Goal: Task Accomplishment & Management: Use online tool/utility

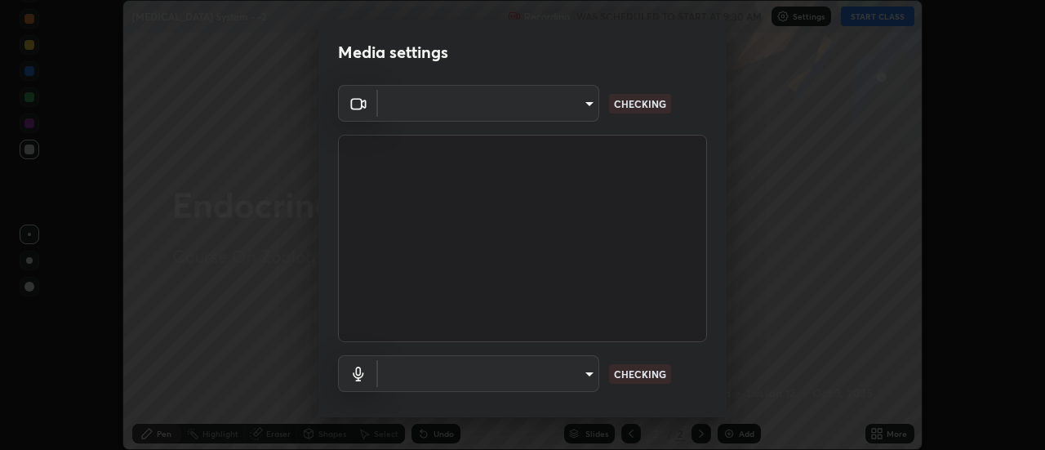
scroll to position [86, 0]
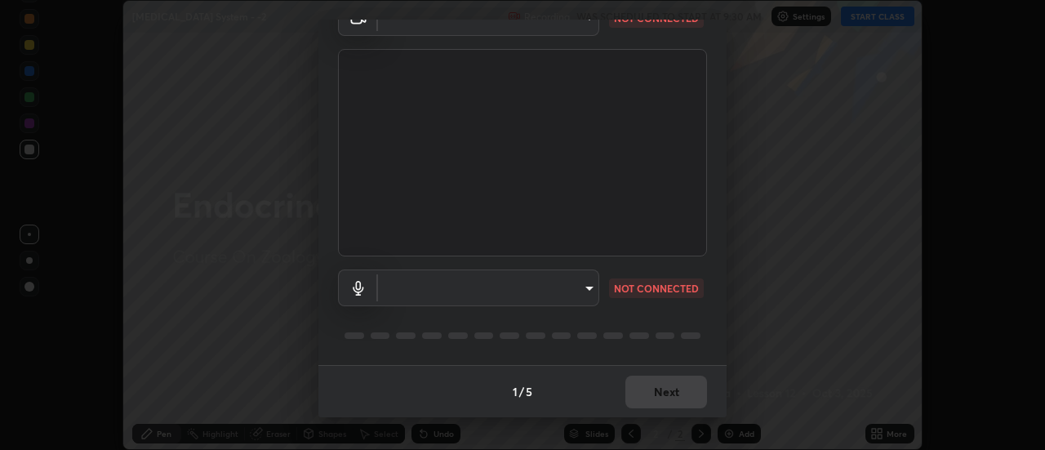
type input "44134bf7a8d99afe64d27264e9a53929b478b2256661848a109f17fa299ca795"
type input "default"
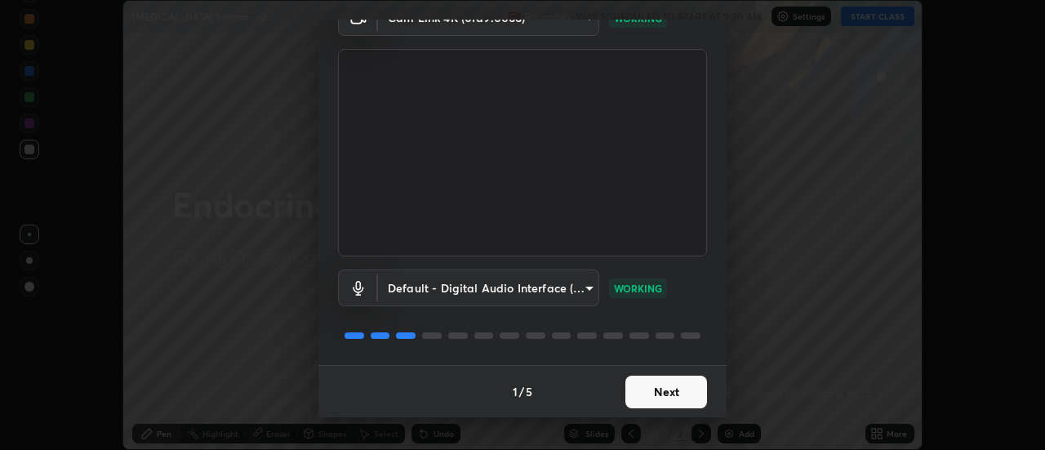
click at [668, 392] on button "Next" at bounding box center [666, 392] width 82 height 33
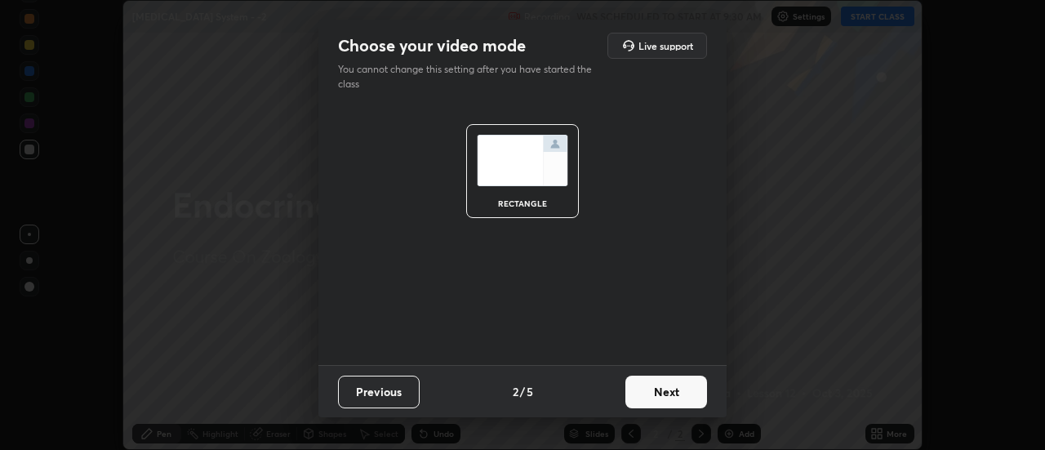
scroll to position [0, 0]
click at [670, 393] on button "Next" at bounding box center [666, 392] width 82 height 33
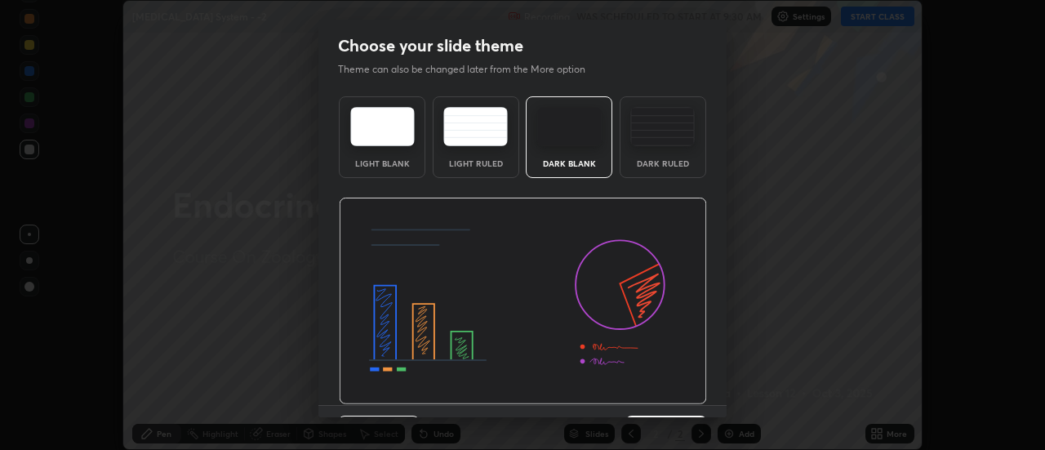
click at [670, 388] on img at bounding box center [523, 301] width 368 height 207
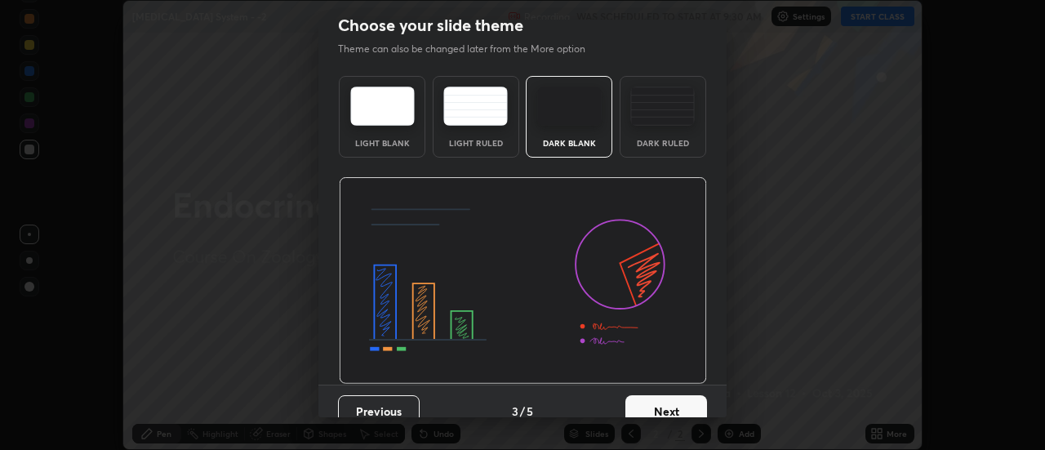
click at [671, 399] on button "Next" at bounding box center [666, 411] width 82 height 33
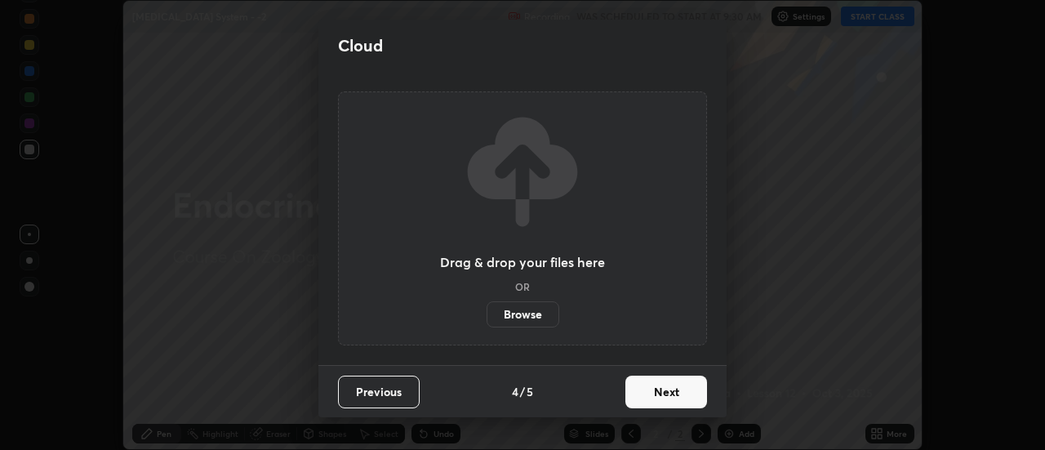
click at [671, 407] on button "Next" at bounding box center [666, 392] width 82 height 33
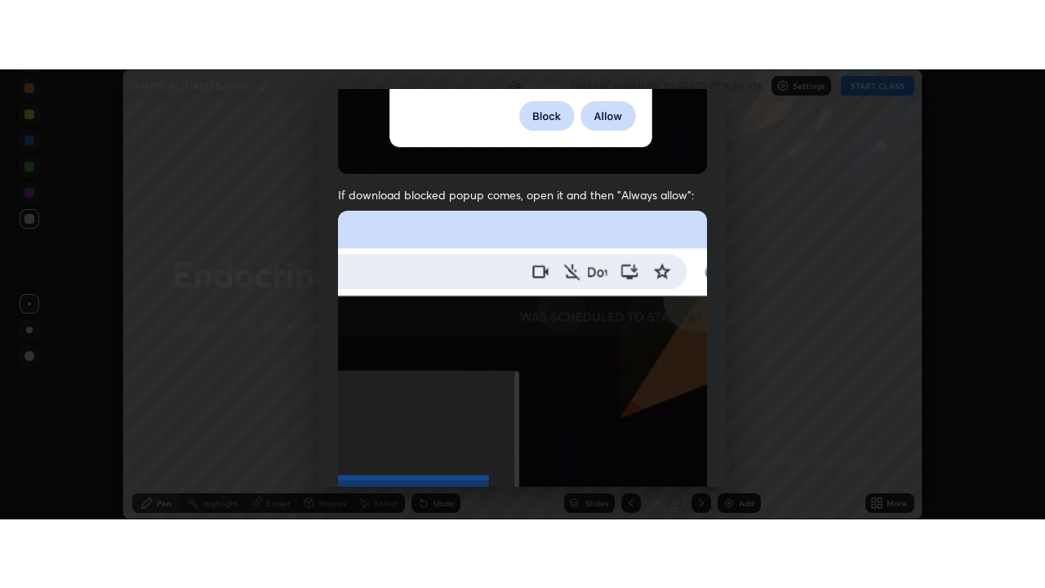
scroll to position [419, 0]
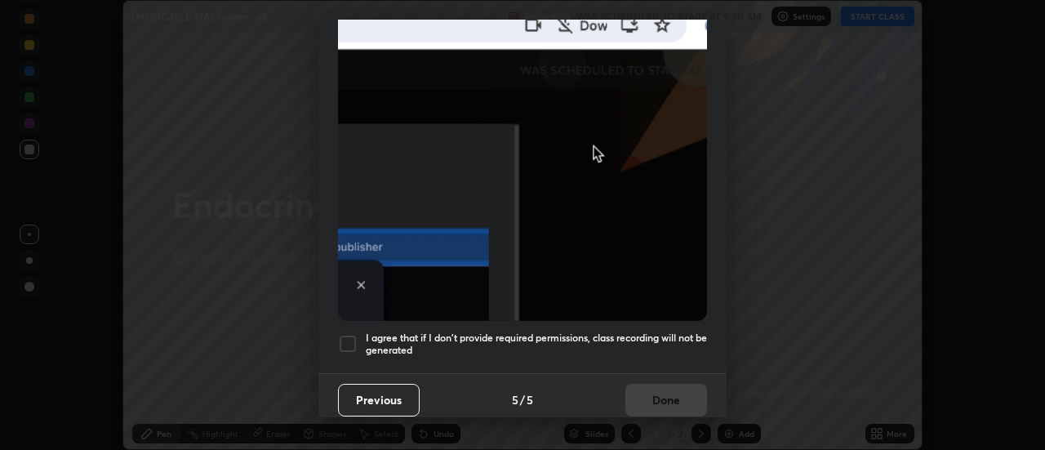
click at [655, 345] on h5 "I agree that if I don't provide required permissions, class recording will not …" at bounding box center [536, 344] width 341 height 25
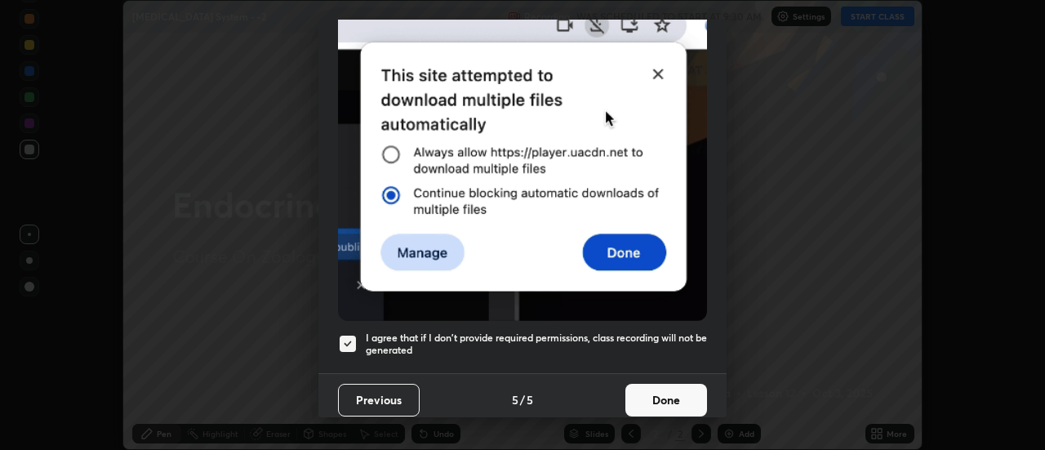
click at [664, 385] on button "Done" at bounding box center [666, 400] width 82 height 33
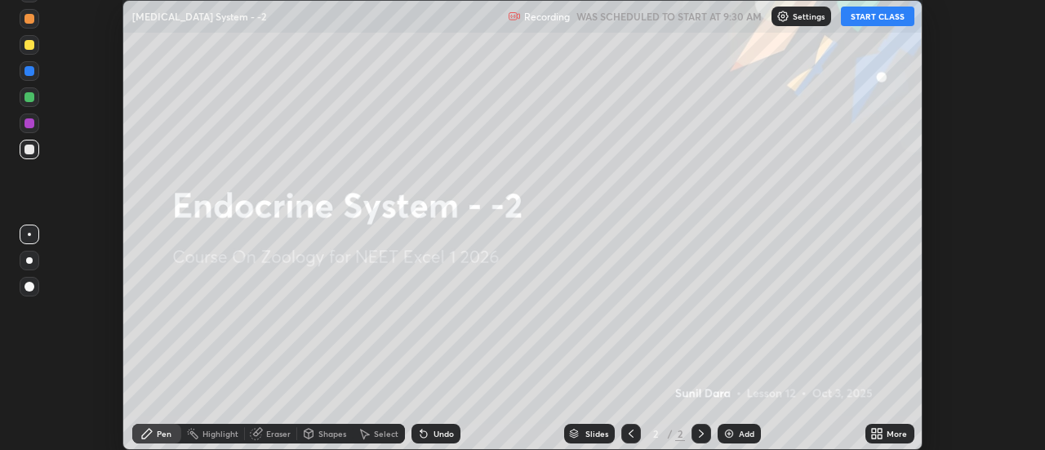
click at [878, 434] on icon at bounding box center [876, 433] width 13 height 13
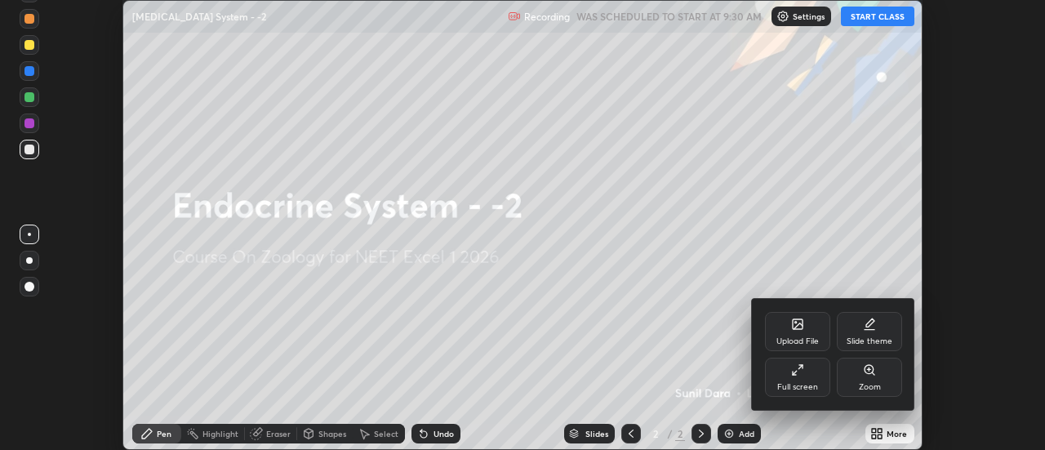
click at [821, 390] on div "Full screen" at bounding box center [797, 377] width 65 height 39
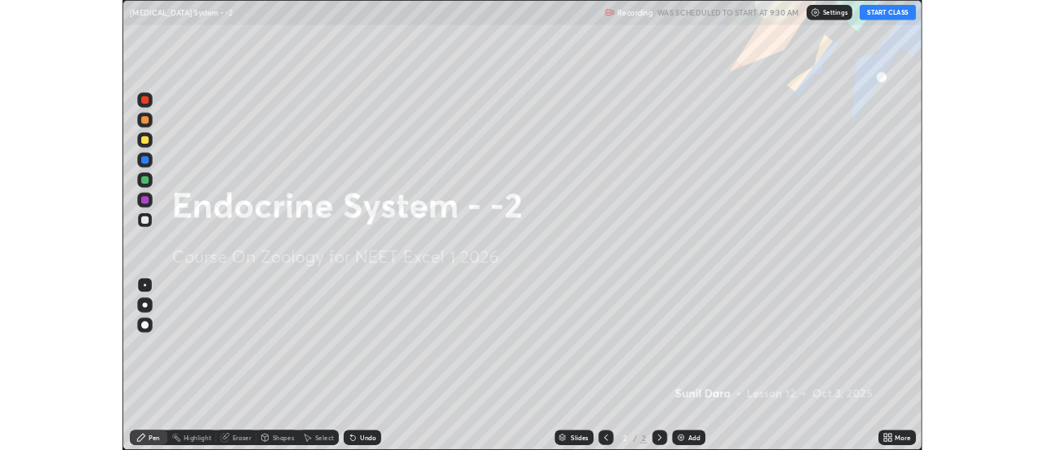
scroll to position [588, 1045]
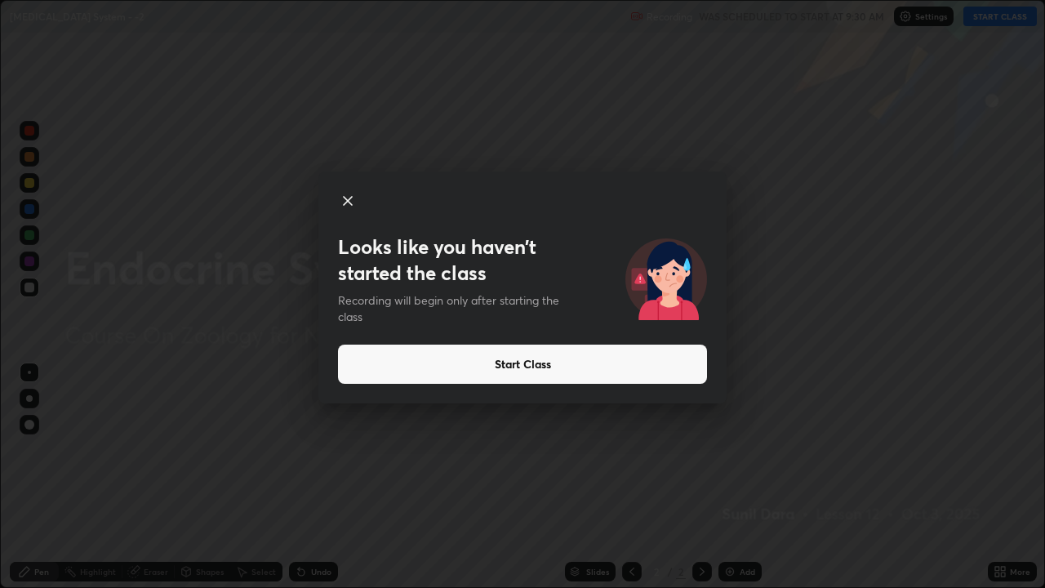
click at [349, 204] on icon at bounding box center [348, 201] width 20 height 20
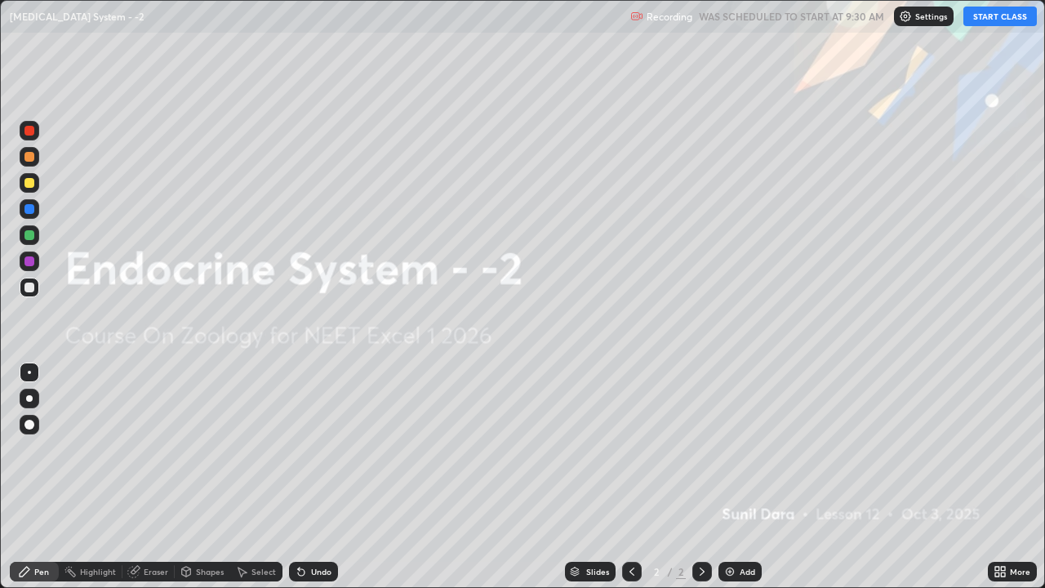
click at [992, 17] on button "START CLASS" at bounding box center [999, 17] width 73 height 20
click at [708, 449] on div at bounding box center [702, 572] width 20 height 20
click at [710, 449] on div at bounding box center [702, 571] width 20 height 33
click at [739, 449] on div "Add" at bounding box center [740, 572] width 43 height 20
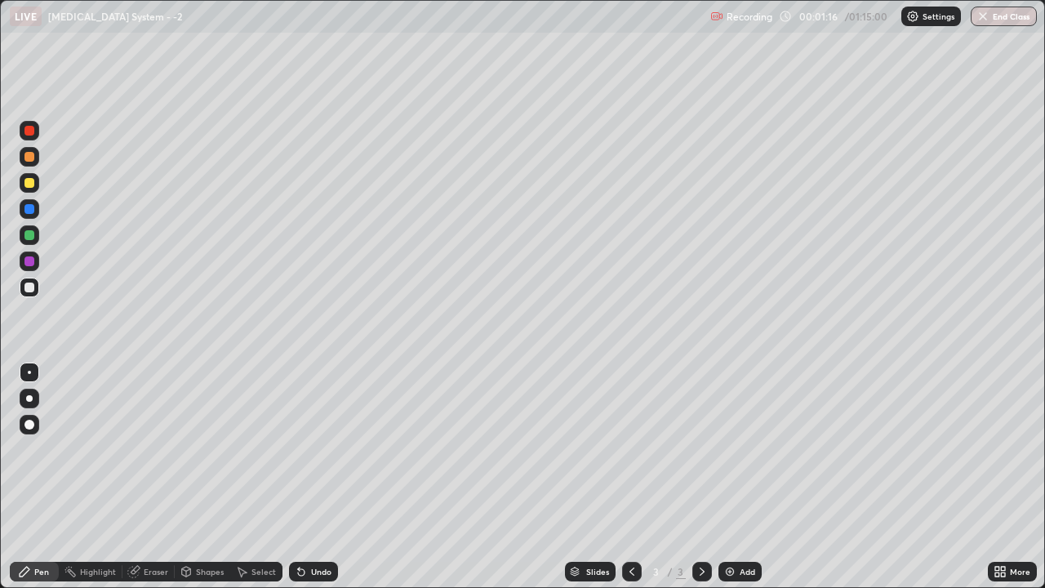
click at [30, 398] on div at bounding box center [29, 398] width 7 height 7
click at [23, 400] on div at bounding box center [30, 399] width 20 height 20
click at [22, 291] on div at bounding box center [30, 288] width 20 height 20
click at [27, 162] on div at bounding box center [30, 157] width 20 height 20
click at [27, 295] on div at bounding box center [30, 288] width 20 height 20
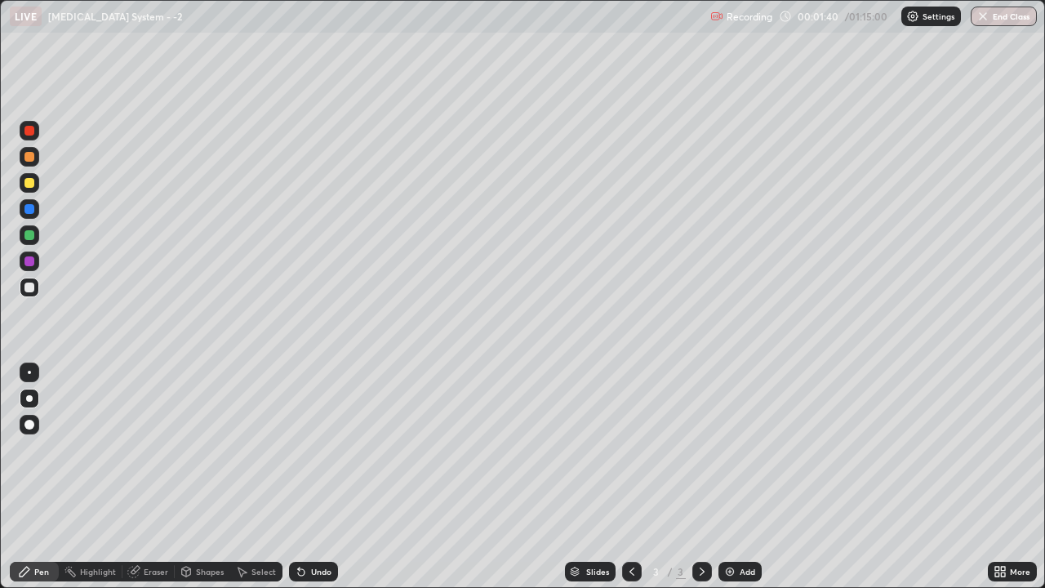
click at [26, 288] on div at bounding box center [29, 288] width 10 height 10
click at [20, 284] on div at bounding box center [30, 288] width 20 height 20
click at [27, 289] on div at bounding box center [29, 288] width 10 height 10
click at [33, 287] on div at bounding box center [29, 288] width 10 height 10
click at [32, 289] on div at bounding box center [29, 288] width 10 height 10
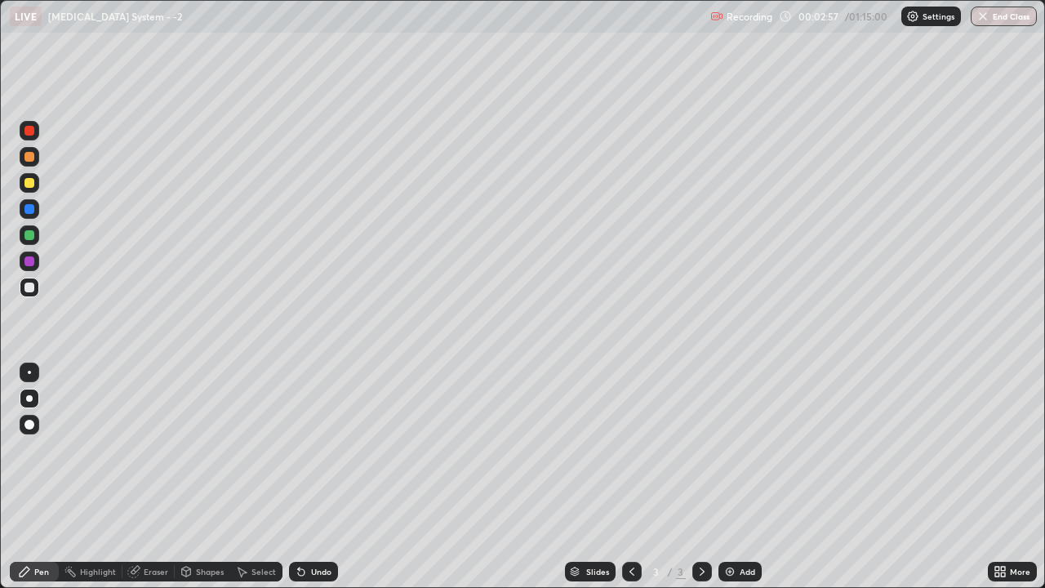
click at [318, 449] on div "Undo" at bounding box center [313, 572] width 49 height 20
click at [323, 449] on div "Undo" at bounding box center [321, 571] width 20 height 8
click at [273, 449] on div "Select" at bounding box center [256, 571] width 52 height 33
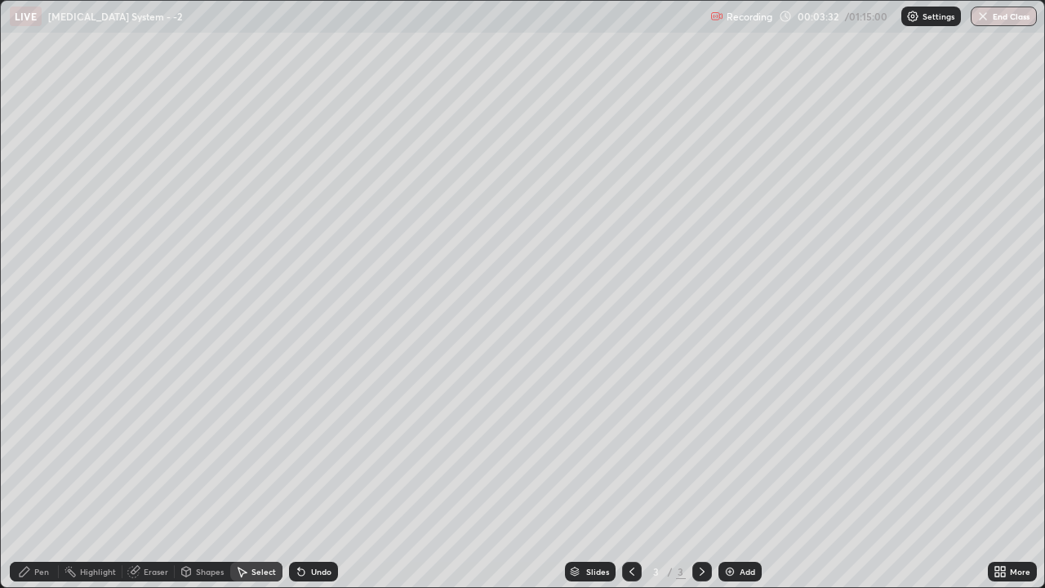
click at [269, 449] on div "0 ° Undo Copy Duplicate Duplicate to new slide Delete" at bounding box center [523, 294] width 1044 height 586
click at [167, 252] on div "0 ° Undo Copy Duplicate Duplicate to new slide Delete" at bounding box center [523, 294] width 1044 height 586
click at [169, 251] on div "0 ° Undo Copy Duplicate Duplicate to new slide Delete" at bounding box center [523, 294] width 1044 height 586
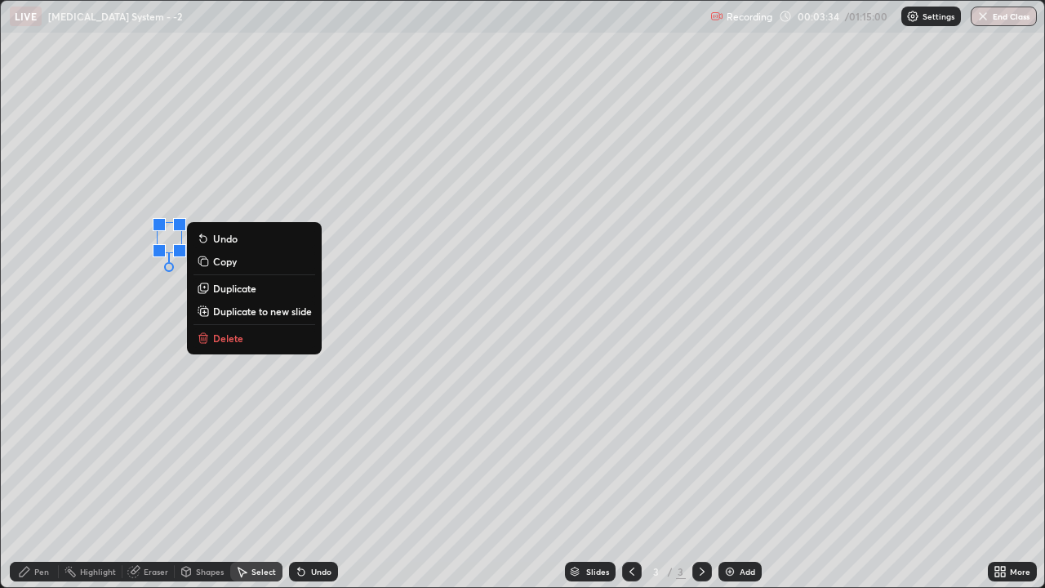
click at [218, 255] on p "Copy" at bounding box center [225, 261] width 24 height 13
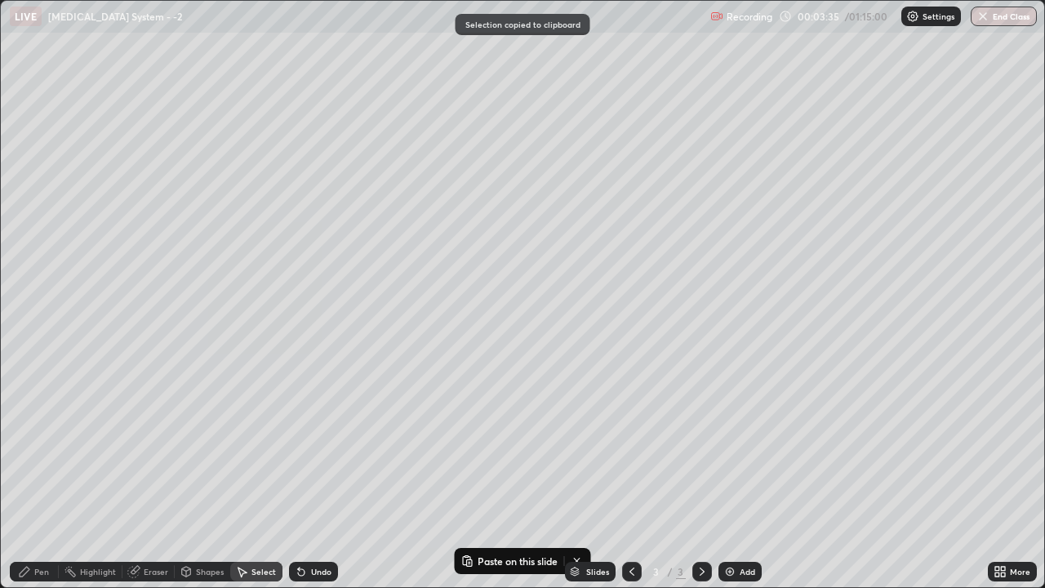
click at [131, 284] on div "0 ° Undo Copy Paste here Duplicate Duplicate to new slide Delete" at bounding box center [523, 294] width 1044 height 586
click at [169, 254] on div "0 ° Undo Copy Paste here Duplicate Duplicate to new slide Delete" at bounding box center [523, 294] width 1044 height 586
click at [215, 254] on div "0 ° Undo Copy Paste here Duplicate Duplicate to new slide Delete" at bounding box center [523, 294] width 1044 height 586
click at [242, 247] on div "0 ° Undo Copy Paste here Duplicate Duplicate to new slide Delete" at bounding box center [523, 294] width 1044 height 586
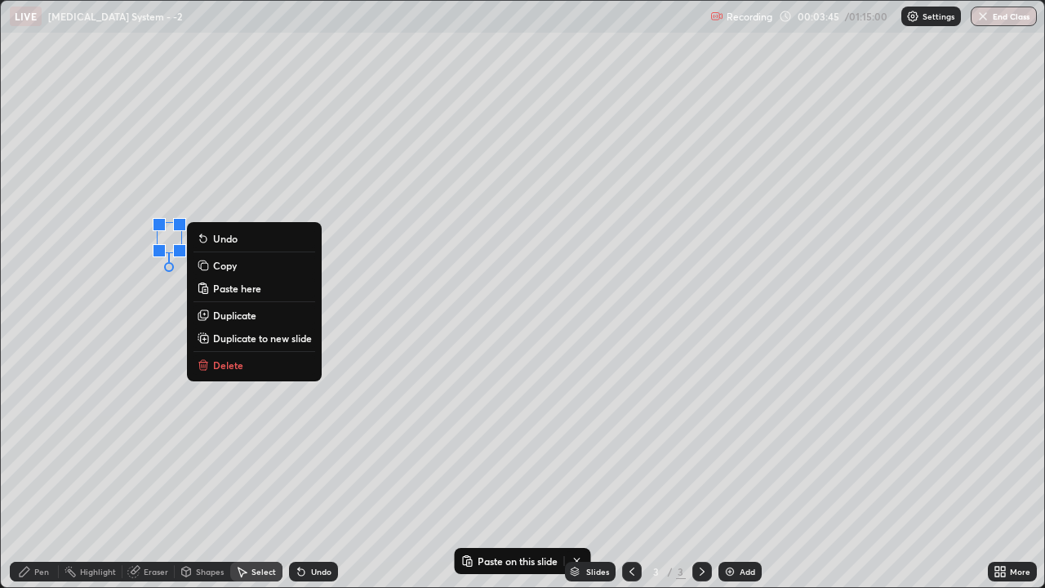
click at [34, 449] on div "Pen" at bounding box center [41, 571] width 15 height 8
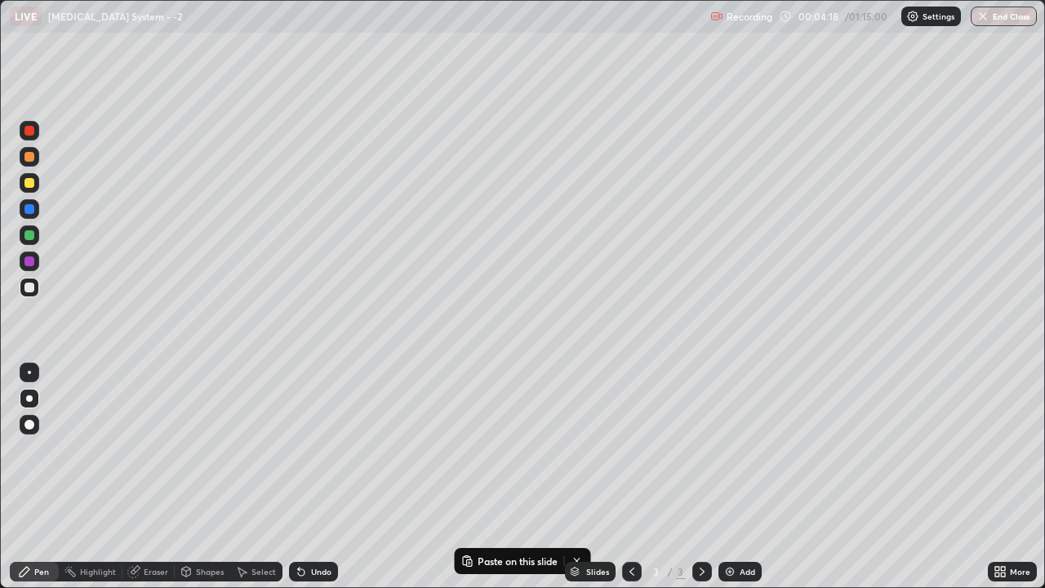
click at [37, 180] on div at bounding box center [30, 183] width 20 height 20
click at [36, 289] on div at bounding box center [30, 288] width 20 height 20
click at [31, 160] on div at bounding box center [29, 157] width 10 height 10
click at [29, 288] on div at bounding box center [29, 288] width 10 height 10
click at [24, 290] on div at bounding box center [29, 288] width 10 height 10
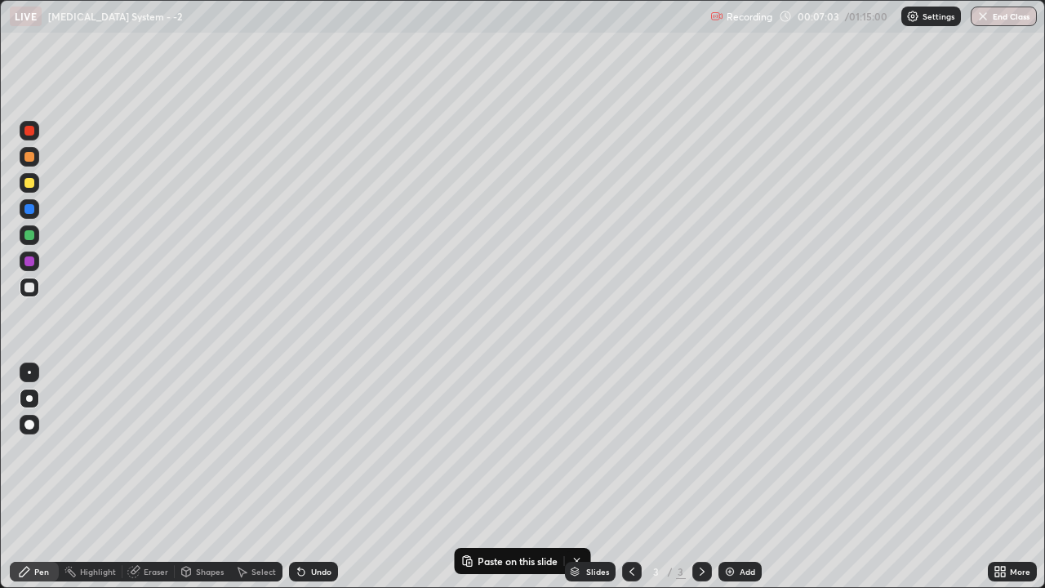
click at [701, 449] on icon at bounding box center [702, 571] width 13 height 13
click at [750, 449] on div "Add" at bounding box center [748, 571] width 16 height 8
click at [26, 290] on div at bounding box center [29, 288] width 10 height 10
click at [29, 288] on div at bounding box center [29, 288] width 10 height 10
click at [32, 290] on div at bounding box center [29, 288] width 10 height 10
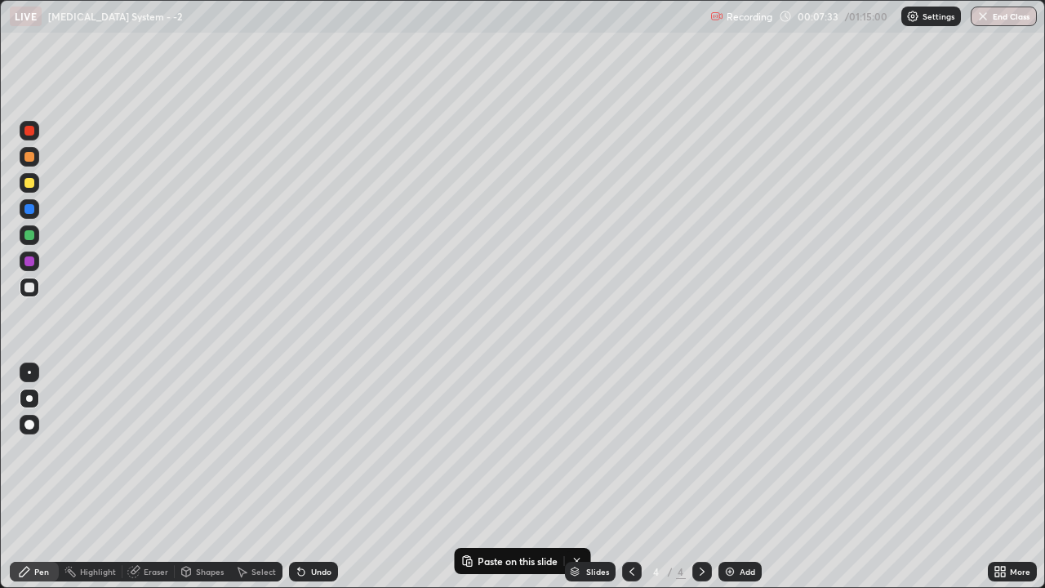
click at [28, 287] on div at bounding box center [29, 288] width 10 height 10
click at [26, 287] on div at bounding box center [29, 288] width 10 height 10
click at [28, 293] on div at bounding box center [30, 288] width 20 height 20
click at [22, 288] on div at bounding box center [30, 288] width 20 height 20
click at [319, 449] on div "Undo" at bounding box center [313, 572] width 49 height 20
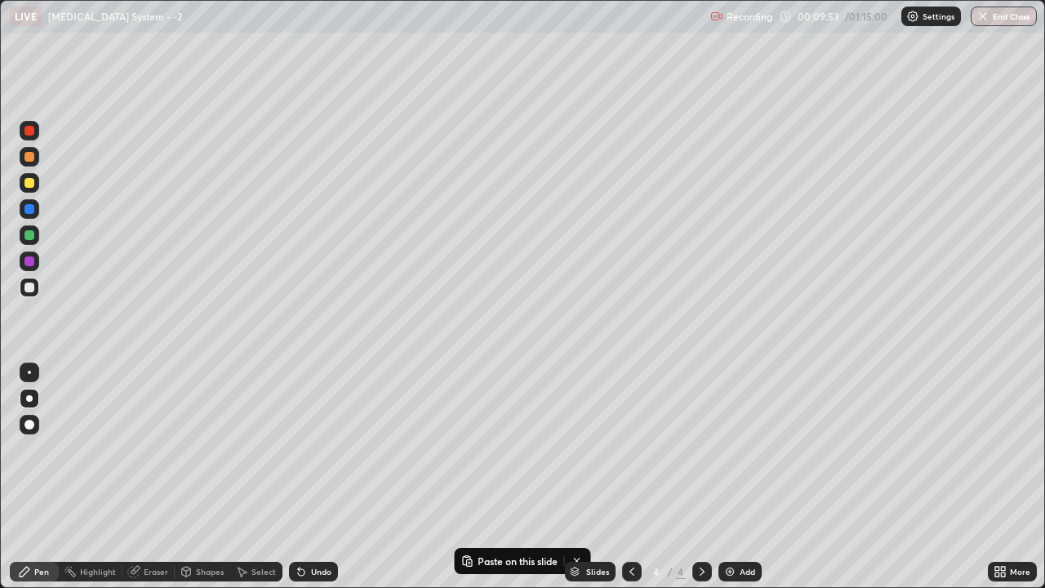
click at [323, 449] on div "Undo" at bounding box center [313, 572] width 49 height 20
click at [321, 449] on div "Undo" at bounding box center [313, 572] width 49 height 20
click at [324, 449] on div "Undo" at bounding box center [313, 572] width 49 height 20
click at [26, 287] on div at bounding box center [29, 288] width 10 height 10
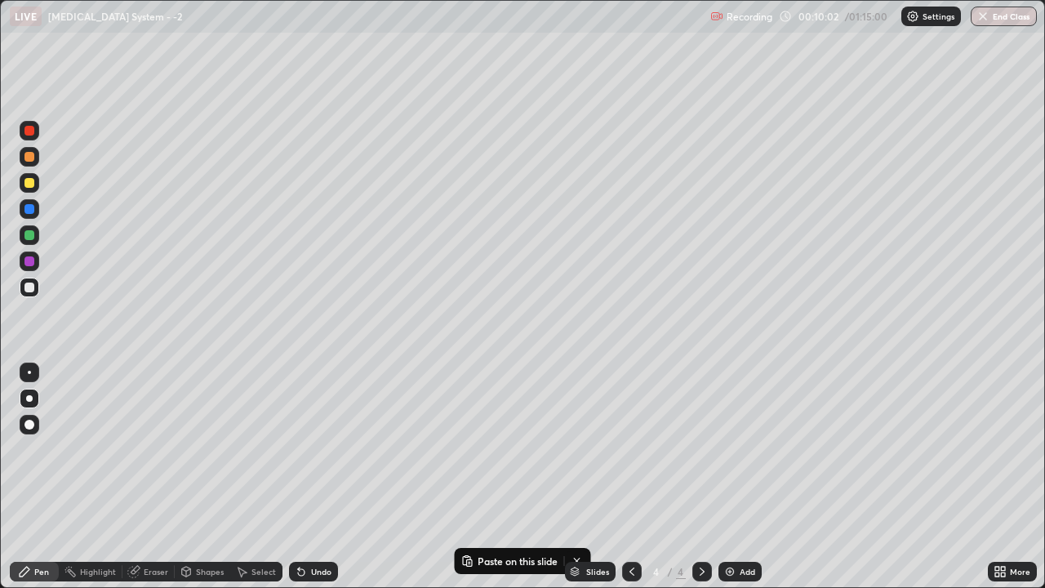
click at [26, 291] on div at bounding box center [29, 288] width 10 height 10
click at [332, 449] on div "Undo" at bounding box center [313, 572] width 49 height 20
click at [328, 449] on div "Undo" at bounding box center [321, 571] width 20 height 8
click at [327, 449] on div "Undo" at bounding box center [321, 571] width 20 height 8
click at [324, 449] on div "Undo" at bounding box center [321, 571] width 20 height 8
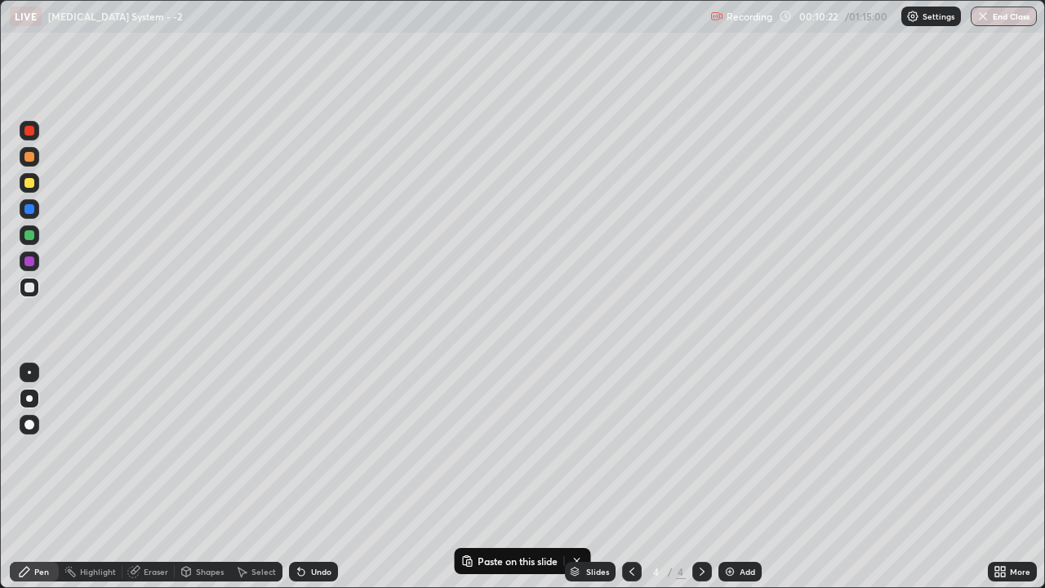
click at [325, 449] on div "Undo" at bounding box center [321, 571] width 20 height 8
click at [31, 165] on div at bounding box center [30, 157] width 20 height 20
click at [29, 294] on div at bounding box center [30, 288] width 20 height 20
click at [20, 237] on div at bounding box center [30, 235] width 20 height 20
click at [20, 284] on div at bounding box center [30, 288] width 20 height 20
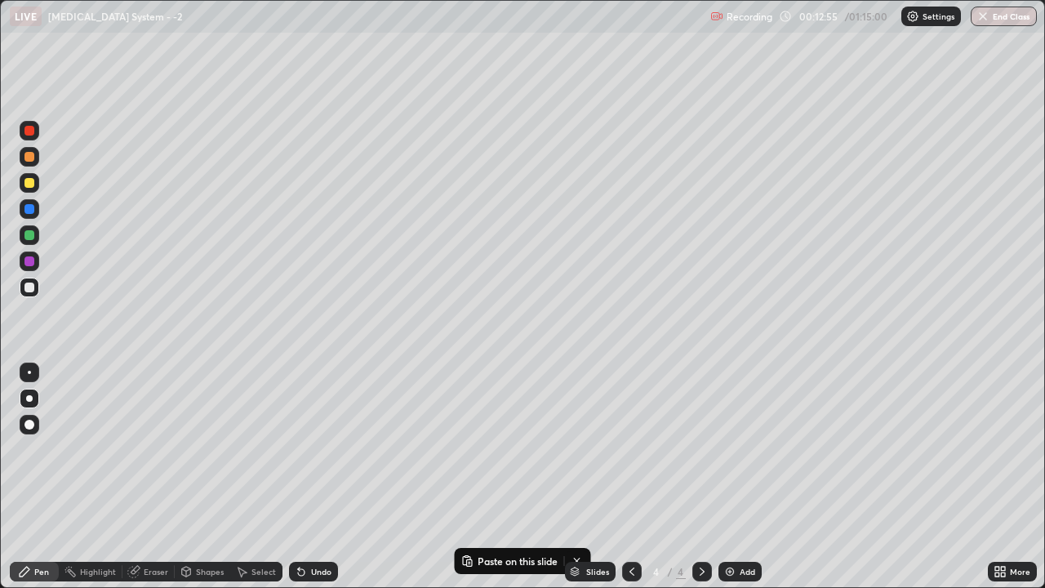
click at [699, 449] on div at bounding box center [702, 572] width 20 height 20
click at [747, 449] on div "Add" at bounding box center [740, 572] width 43 height 20
click at [31, 289] on div at bounding box center [29, 288] width 10 height 10
click at [24, 287] on div at bounding box center [29, 288] width 10 height 10
click at [33, 287] on div at bounding box center [29, 288] width 10 height 10
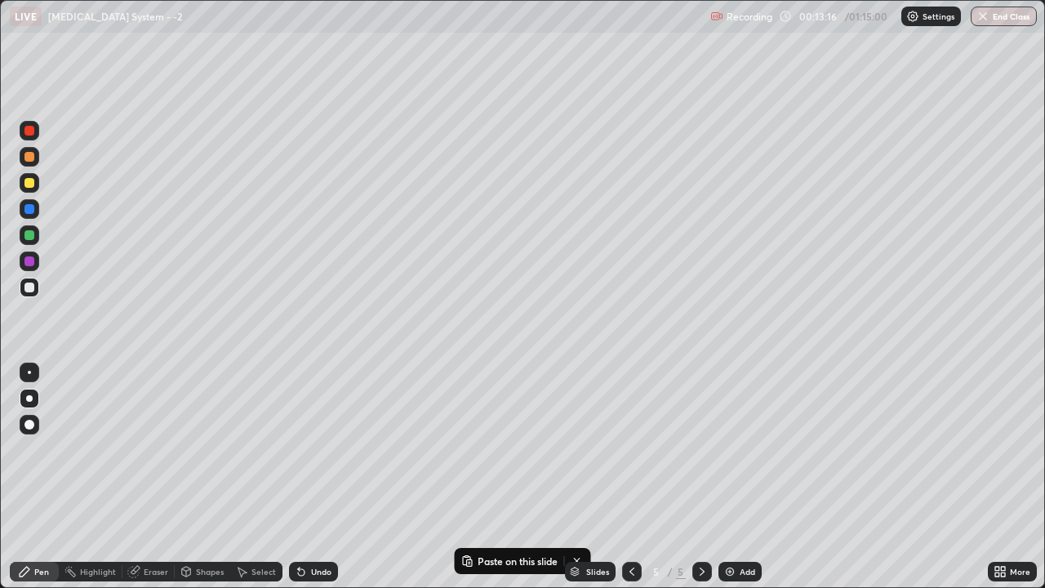
click at [31, 291] on div at bounding box center [29, 288] width 10 height 10
click at [28, 287] on div at bounding box center [29, 288] width 10 height 10
click at [30, 283] on div at bounding box center [29, 288] width 10 height 10
click at [30, 287] on div at bounding box center [29, 288] width 10 height 10
click at [28, 293] on div at bounding box center [30, 288] width 20 height 20
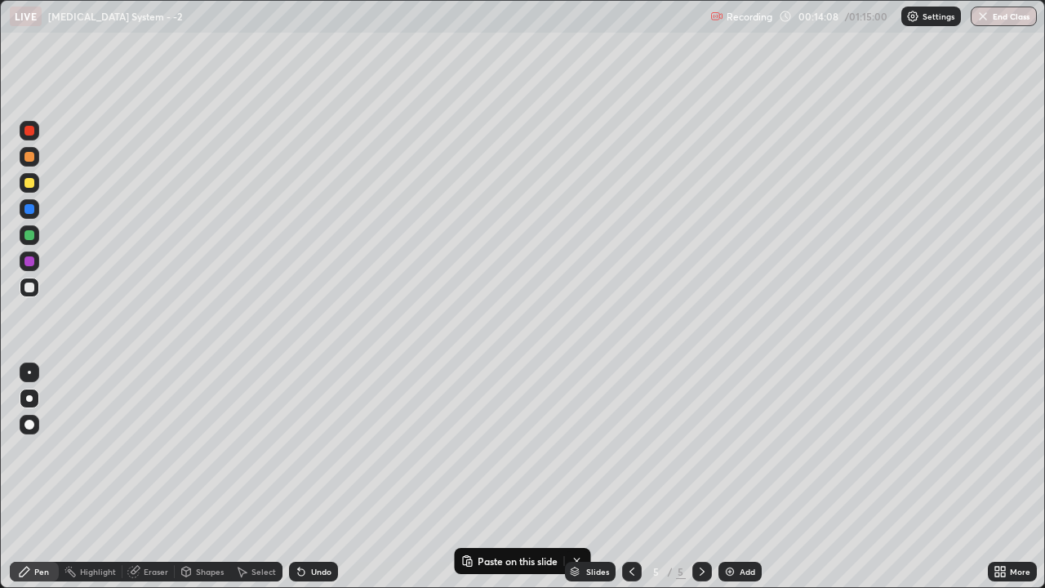
click at [316, 449] on div "Undo" at bounding box center [321, 571] width 20 height 8
click at [38, 288] on div at bounding box center [30, 288] width 20 height 20
click at [38, 181] on div at bounding box center [30, 183] width 20 height 20
click at [326, 449] on div "Undo" at bounding box center [321, 571] width 20 height 8
click at [26, 216] on div at bounding box center [30, 209] width 20 height 20
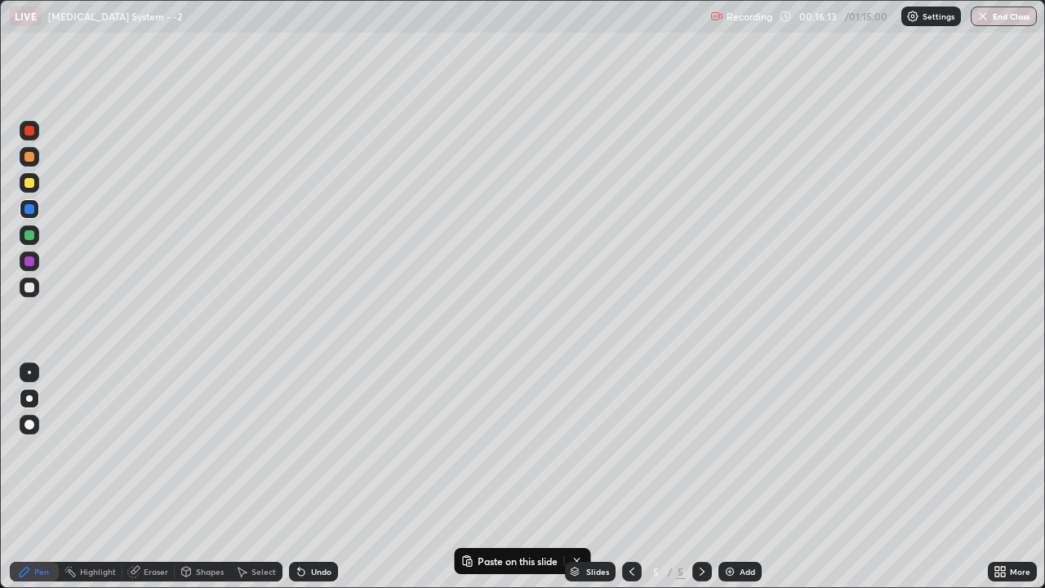
click at [23, 290] on div at bounding box center [30, 288] width 20 height 20
click at [323, 449] on div "Undo" at bounding box center [321, 571] width 20 height 8
click at [150, 449] on div "Eraser" at bounding box center [156, 571] width 24 height 8
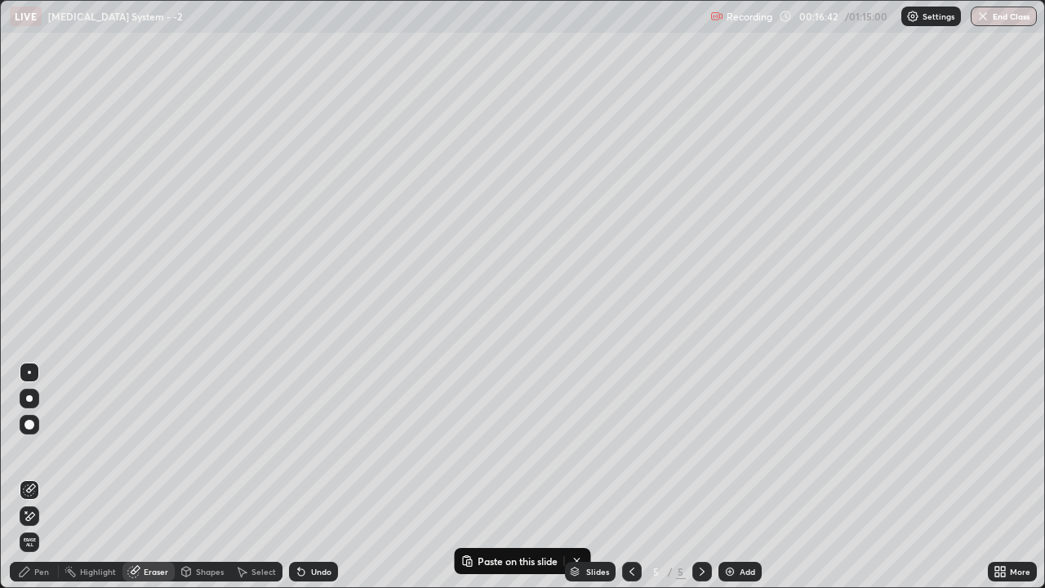
click at [46, 449] on div "Pen" at bounding box center [41, 571] width 15 height 8
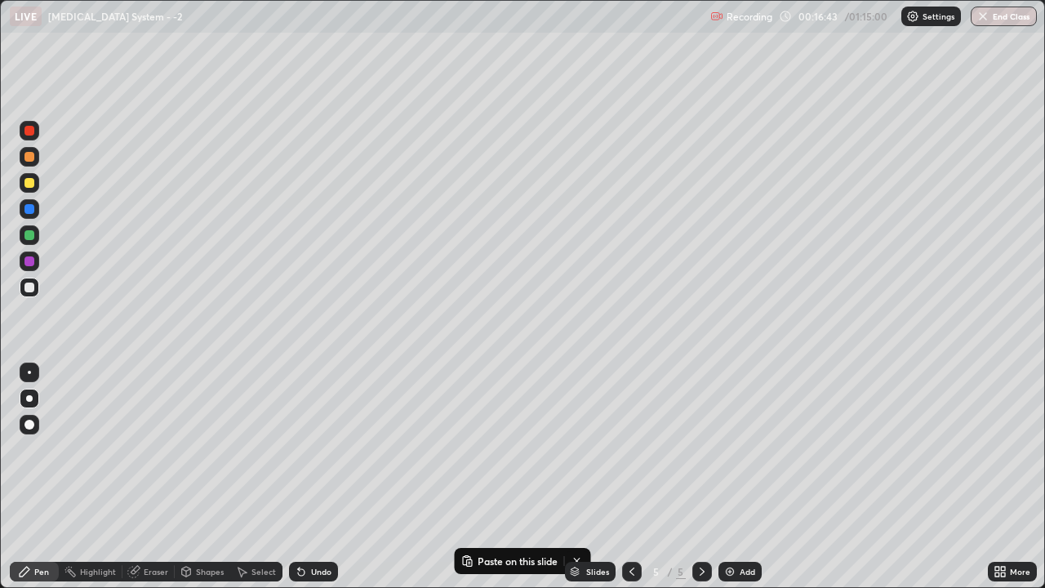
click at [34, 295] on div at bounding box center [30, 288] width 20 height 20
click at [29, 288] on div at bounding box center [29, 288] width 10 height 10
click at [22, 296] on div at bounding box center [30, 287] width 20 height 26
click at [28, 287] on div at bounding box center [29, 288] width 10 height 10
click at [33, 286] on div at bounding box center [29, 288] width 10 height 10
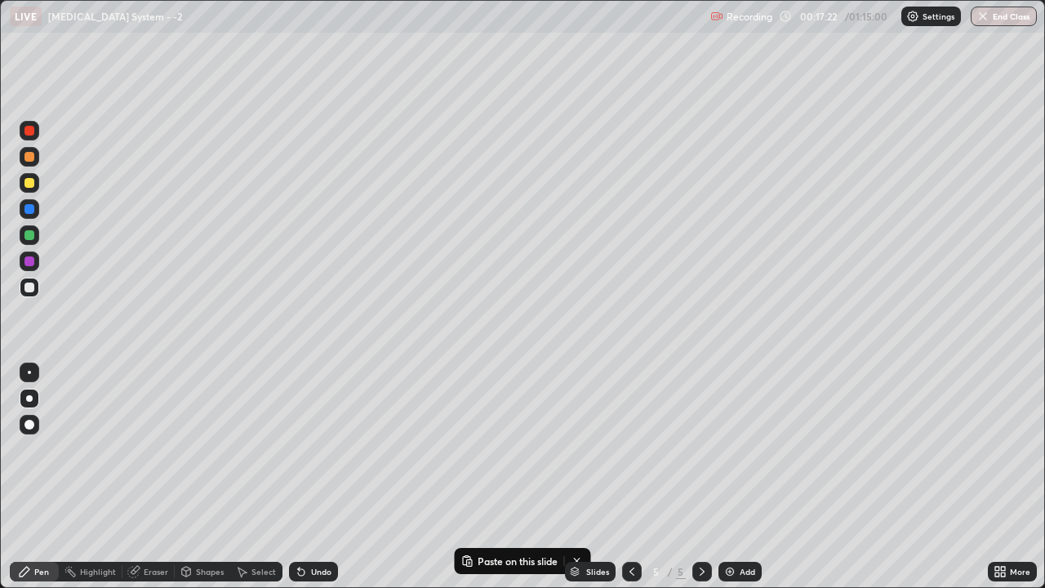
click at [701, 449] on icon at bounding box center [702, 571] width 13 height 13
click at [747, 449] on div "Add" at bounding box center [748, 571] width 16 height 8
click at [28, 286] on div at bounding box center [29, 288] width 10 height 10
click at [22, 286] on div at bounding box center [30, 288] width 20 height 20
click at [319, 449] on div "Undo" at bounding box center [321, 571] width 20 height 8
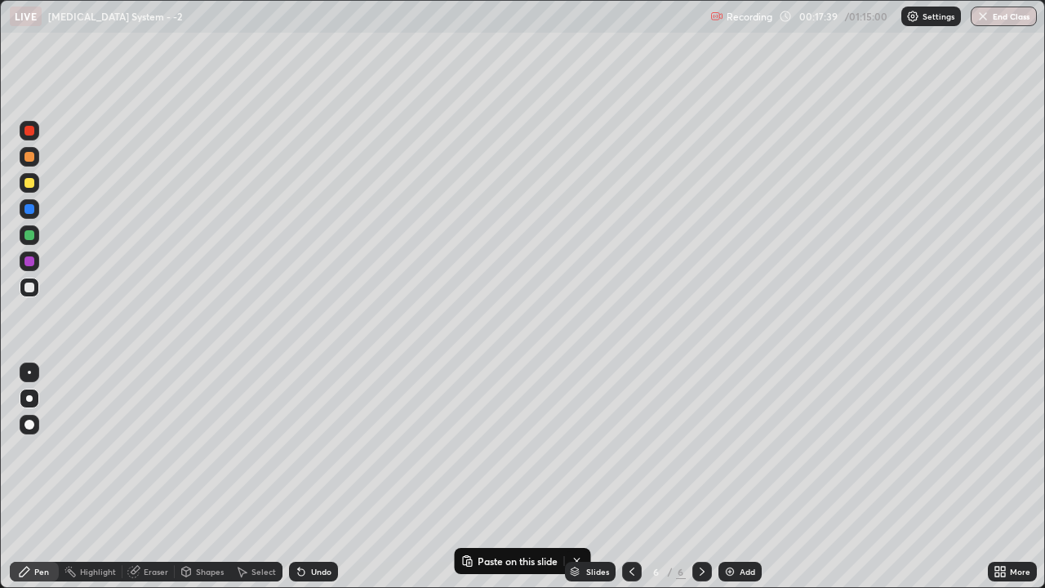
click at [30, 289] on div at bounding box center [29, 288] width 10 height 10
click at [321, 449] on div "Undo" at bounding box center [313, 572] width 49 height 20
click at [322, 449] on div "Undo" at bounding box center [313, 572] width 49 height 20
click at [325, 449] on div "Undo" at bounding box center [313, 572] width 49 height 20
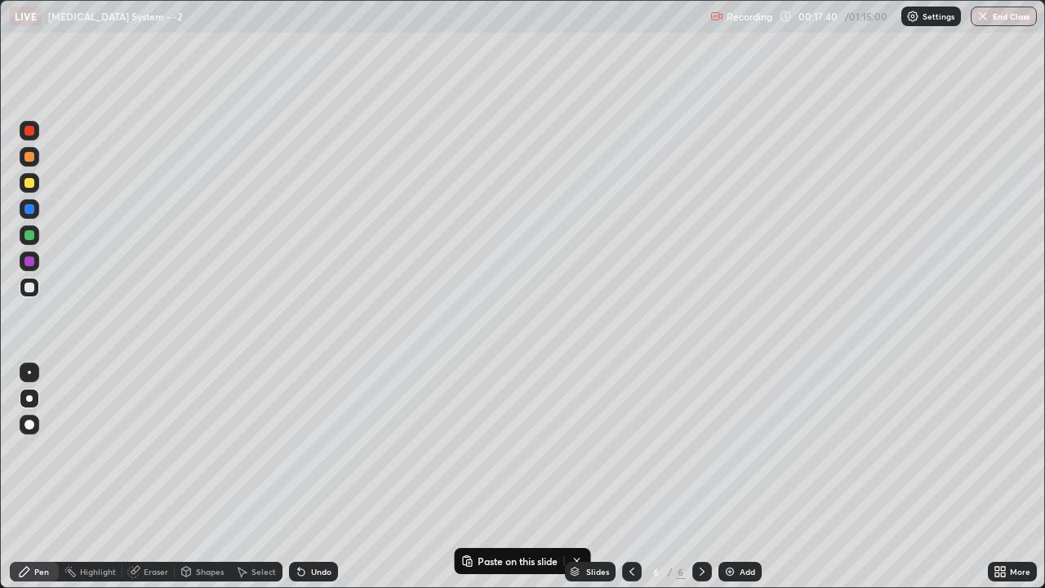
click at [327, 449] on div "Undo" at bounding box center [313, 572] width 49 height 20
click at [327, 449] on div "Undo" at bounding box center [321, 571] width 20 height 8
click at [33, 291] on div at bounding box center [30, 288] width 20 height 20
click at [37, 291] on div at bounding box center [30, 288] width 20 height 20
click at [32, 293] on div at bounding box center [30, 288] width 20 height 20
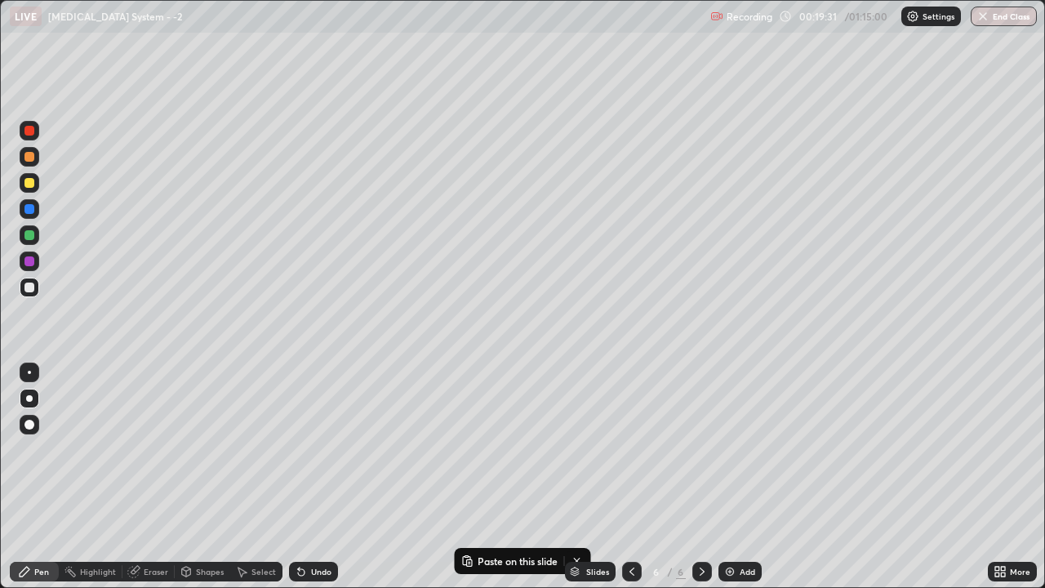
click at [29, 289] on div at bounding box center [29, 288] width 10 height 10
click at [29, 291] on div at bounding box center [29, 288] width 10 height 10
click at [736, 449] on div "Add" at bounding box center [740, 572] width 43 height 20
click at [505, 449] on p "Paste on this slide" at bounding box center [518, 560] width 80 height 13
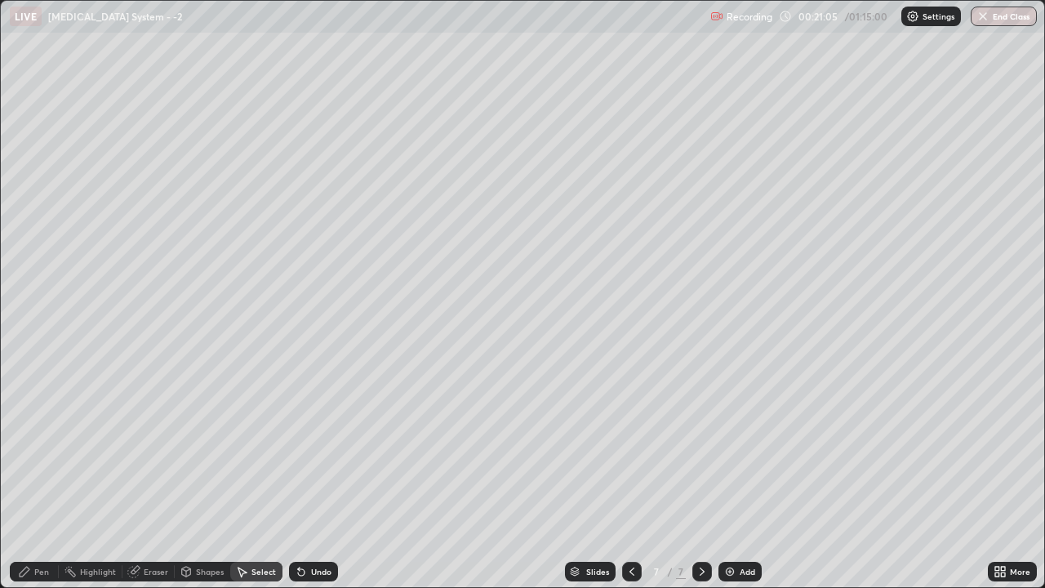
click at [311, 449] on div "Undo" at bounding box center [321, 571] width 20 height 8
click at [37, 449] on div "Pen" at bounding box center [34, 572] width 49 height 20
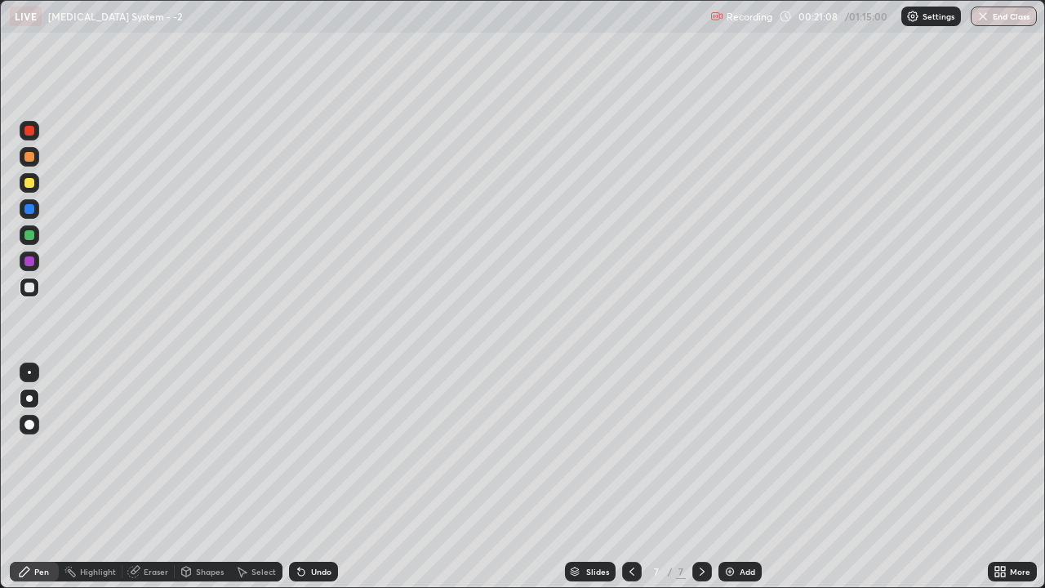
click at [630, 449] on icon at bounding box center [631, 571] width 13 height 13
click at [693, 449] on div at bounding box center [702, 572] width 20 height 20
click at [31, 295] on div at bounding box center [30, 288] width 20 height 20
click at [26, 293] on div at bounding box center [30, 288] width 20 height 20
click at [38, 292] on div at bounding box center [30, 287] width 20 height 26
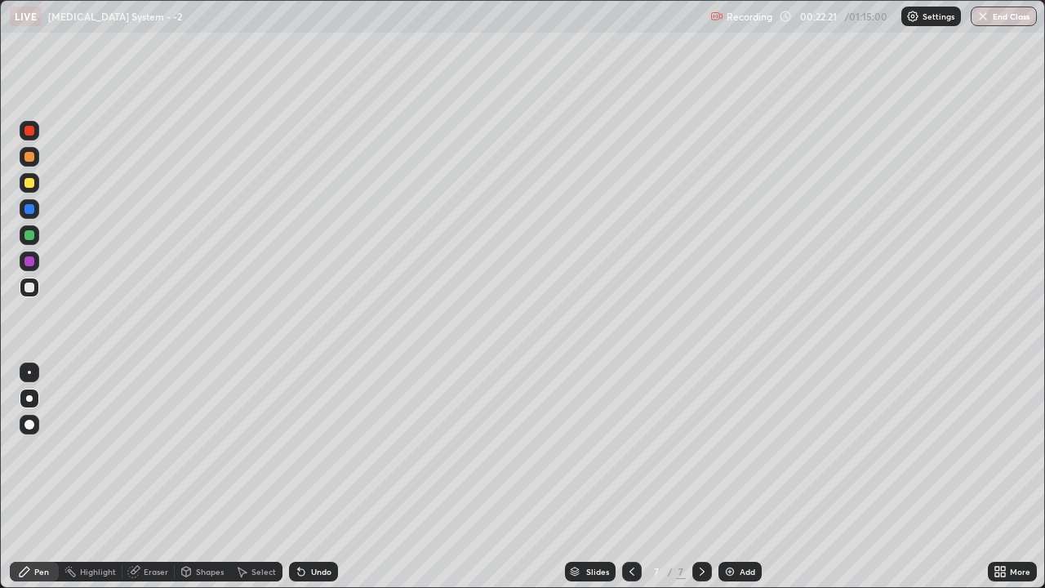
click at [27, 295] on div at bounding box center [30, 288] width 20 height 20
click at [22, 291] on div at bounding box center [30, 288] width 20 height 20
click at [1010, 449] on div "More" at bounding box center [1020, 571] width 20 height 8
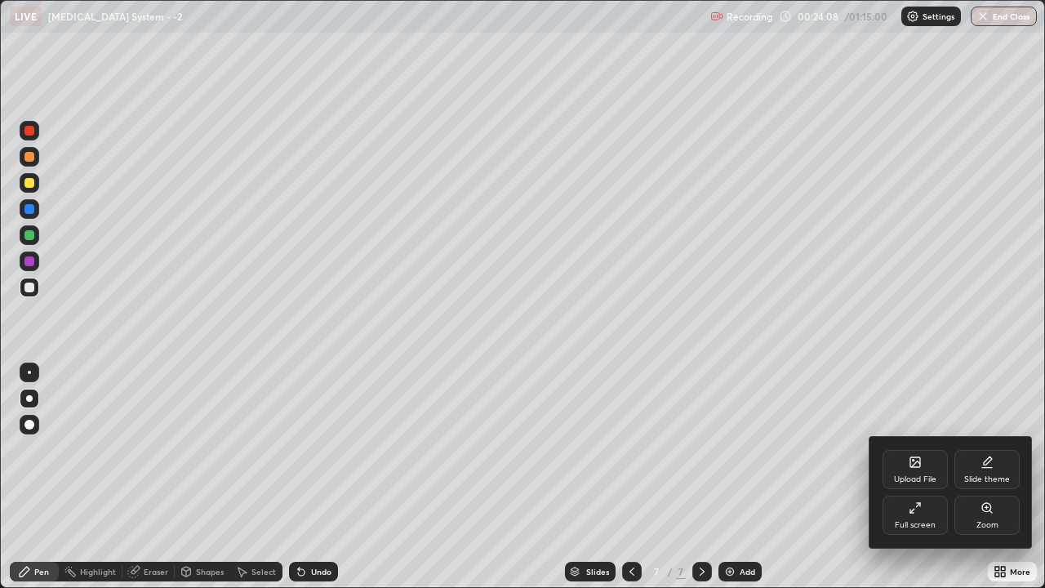
click at [936, 449] on div "Full screen" at bounding box center [915, 515] width 65 height 39
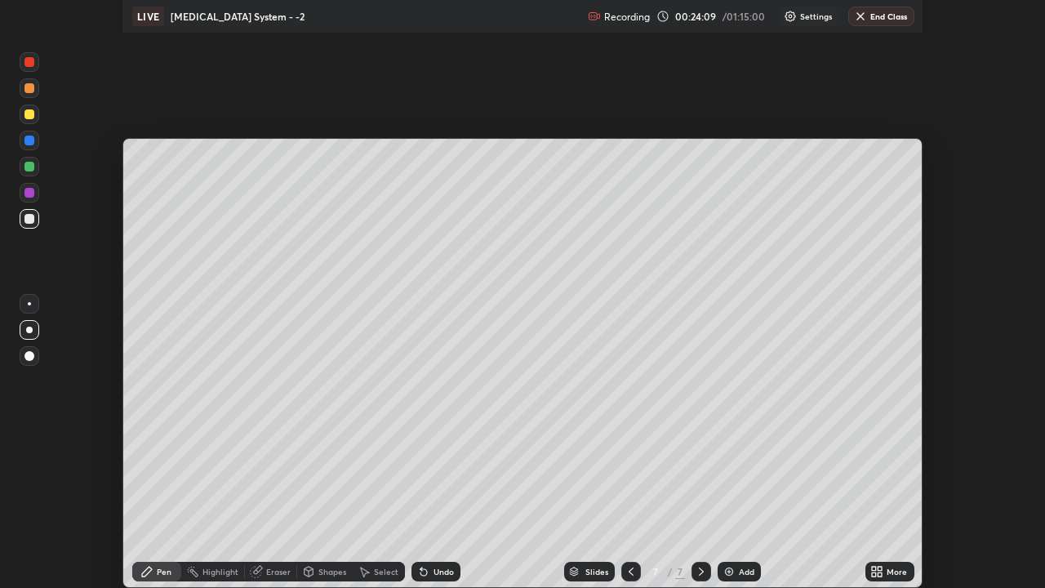
scroll to position [81202, 80607]
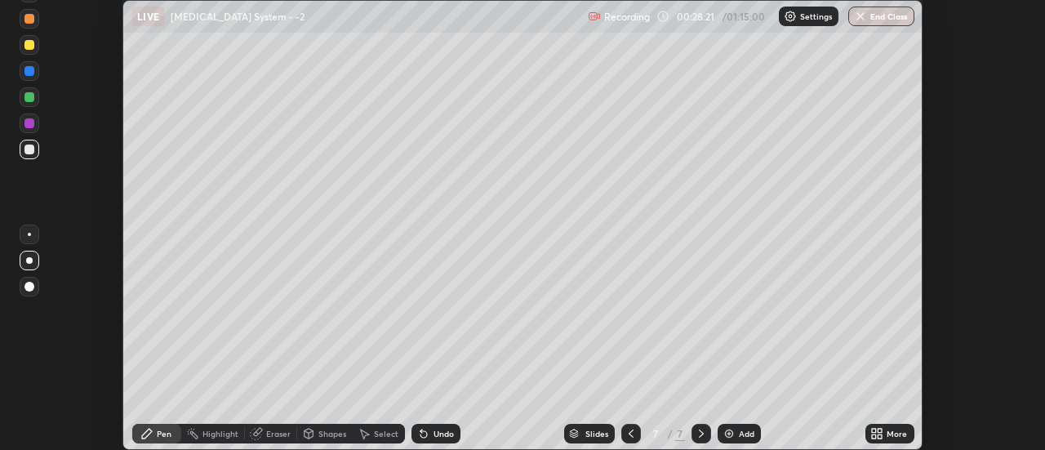
click at [874, 436] on icon at bounding box center [874, 436] width 4 height 4
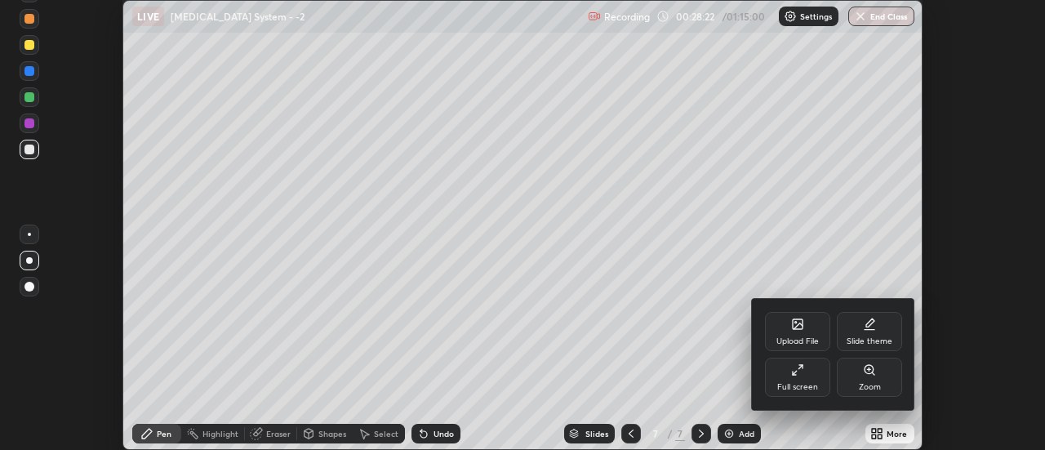
click at [800, 387] on div "Full screen" at bounding box center [797, 387] width 41 height 8
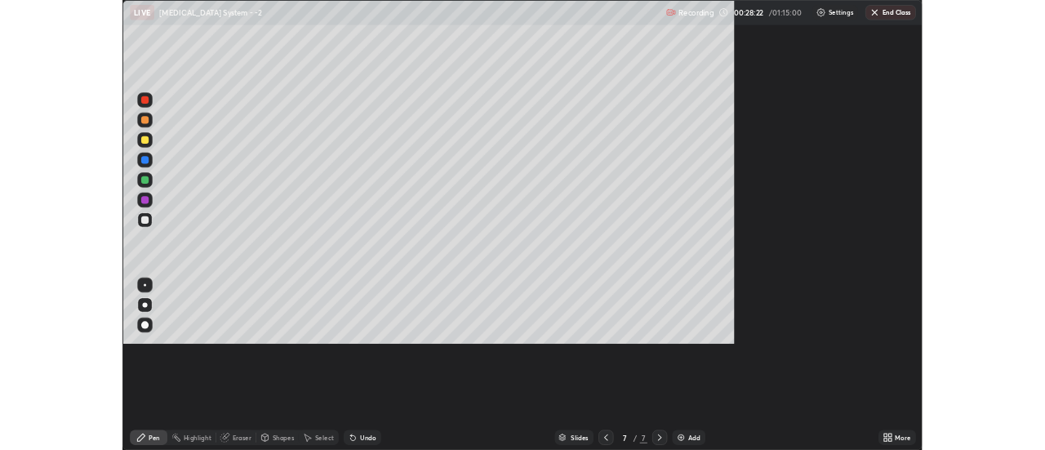
scroll to position [588, 1045]
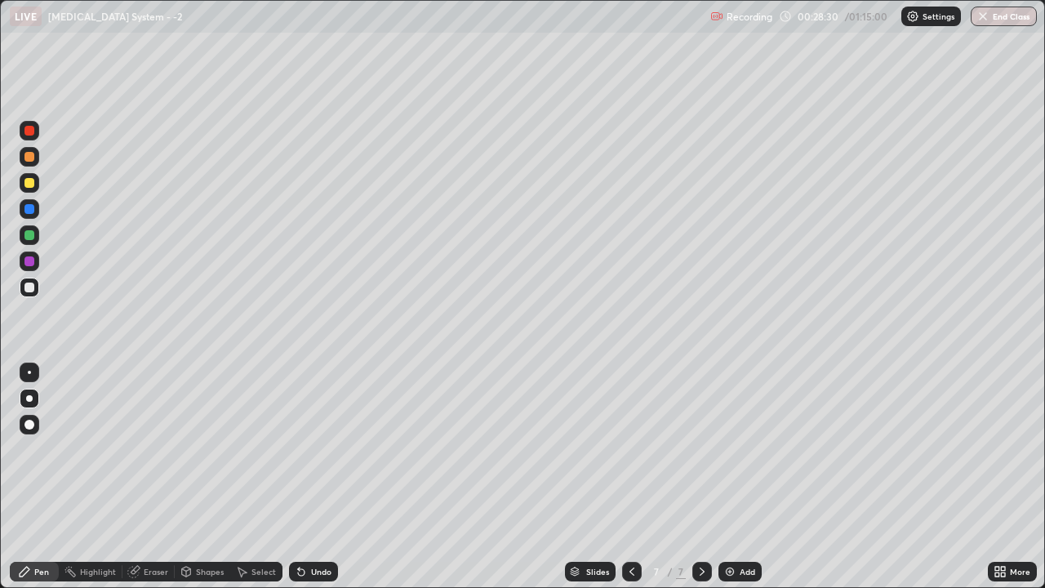
click at [701, 449] on icon at bounding box center [702, 571] width 13 height 13
click at [700, 449] on div at bounding box center [702, 572] width 20 height 20
click at [749, 449] on div "Add" at bounding box center [748, 571] width 16 height 8
click at [31, 161] on div at bounding box center [29, 157] width 10 height 10
click at [28, 287] on div at bounding box center [29, 288] width 10 height 10
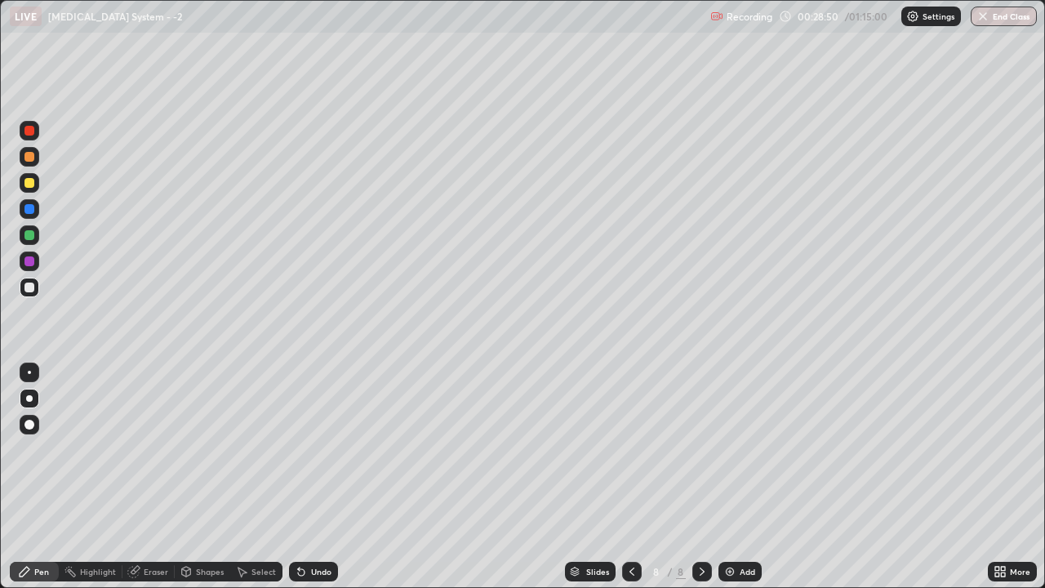
click at [26, 296] on div at bounding box center [30, 288] width 20 height 20
click at [30, 288] on div at bounding box center [29, 288] width 10 height 10
click at [27, 284] on div at bounding box center [29, 288] width 10 height 10
click at [23, 292] on div at bounding box center [30, 288] width 20 height 20
click at [314, 449] on div "Undo" at bounding box center [313, 572] width 49 height 20
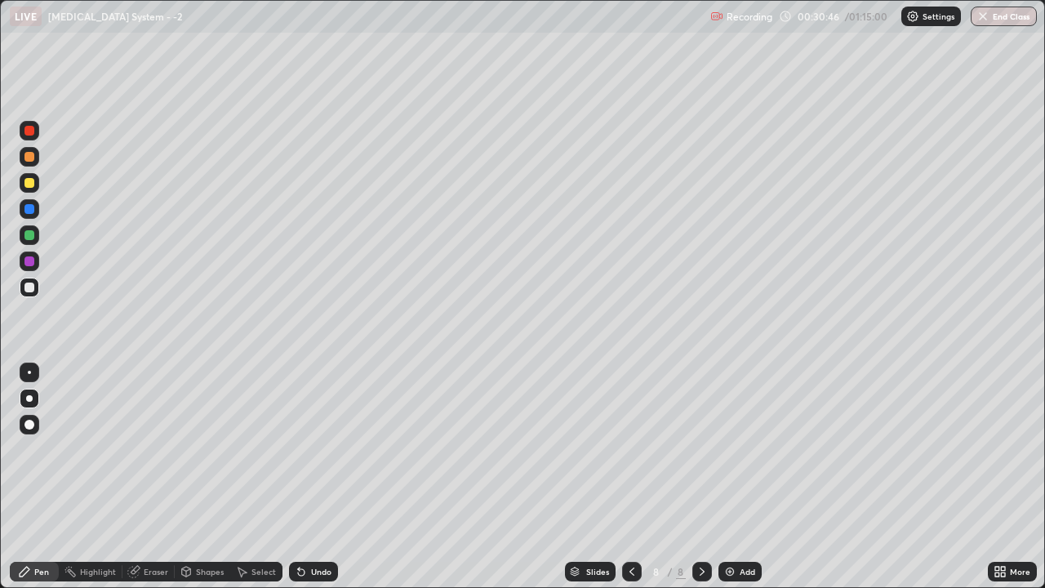
click at [26, 286] on div at bounding box center [29, 288] width 10 height 10
click at [22, 285] on div at bounding box center [30, 288] width 20 height 20
click at [25, 283] on div at bounding box center [30, 288] width 20 height 20
click at [26, 291] on div at bounding box center [29, 288] width 10 height 10
click at [29, 293] on div at bounding box center [30, 288] width 20 height 20
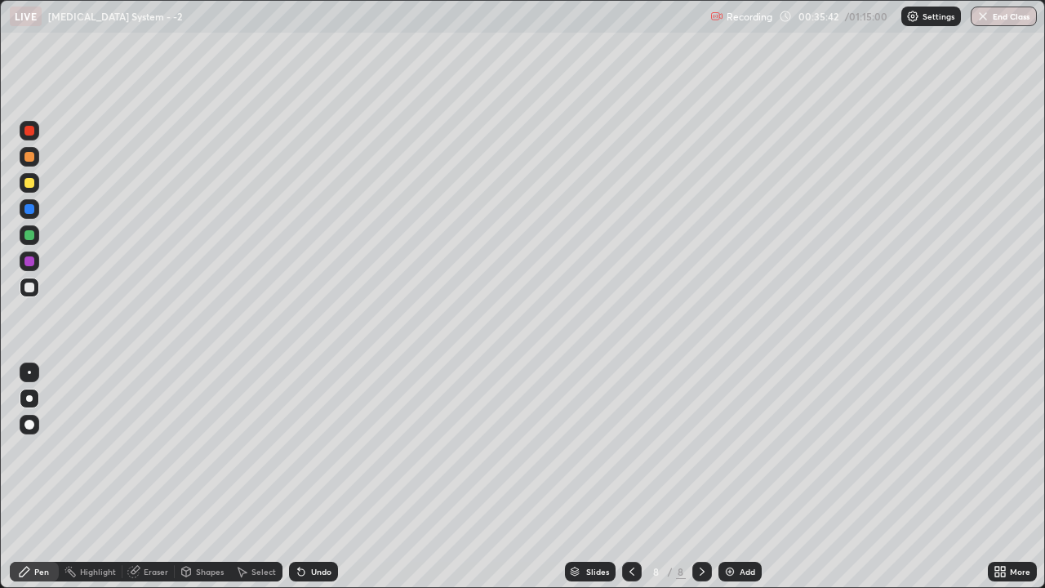
click at [696, 449] on icon at bounding box center [702, 571] width 13 height 13
click at [751, 449] on div "Add" at bounding box center [748, 571] width 16 height 8
click at [630, 449] on icon at bounding box center [631, 571] width 13 height 13
click at [710, 449] on div at bounding box center [702, 572] width 20 height 20
click at [30, 287] on div at bounding box center [29, 288] width 10 height 10
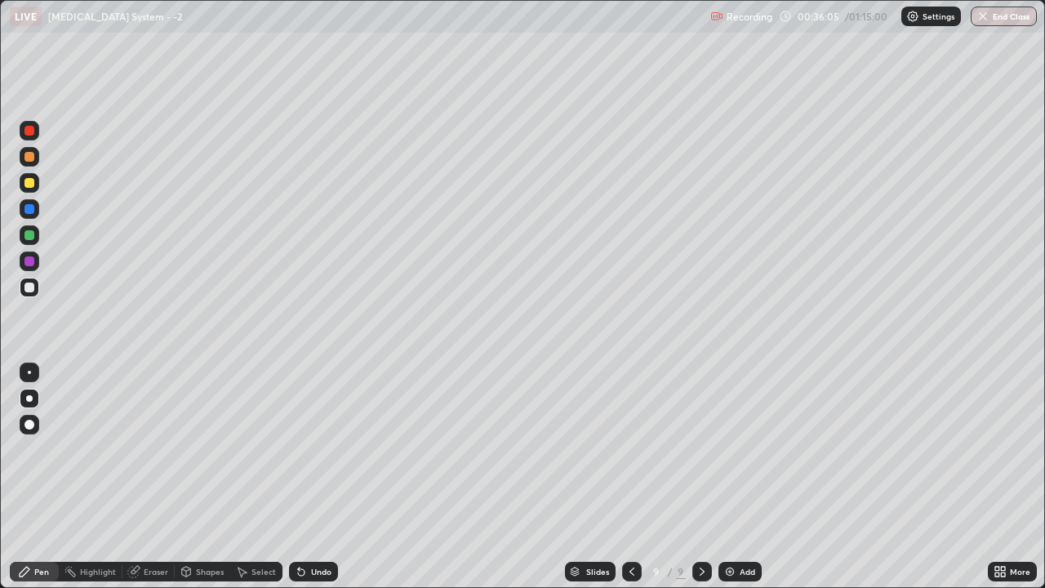
click at [29, 288] on div at bounding box center [29, 288] width 10 height 10
click at [25, 284] on div at bounding box center [29, 288] width 10 height 10
click at [32, 290] on div at bounding box center [29, 288] width 10 height 10
click at [21, 287] on div at bounding box center [30, 288] width 20 height 20
click at [37, 287] on div at bounding box center [30, 288] width 20 height 20
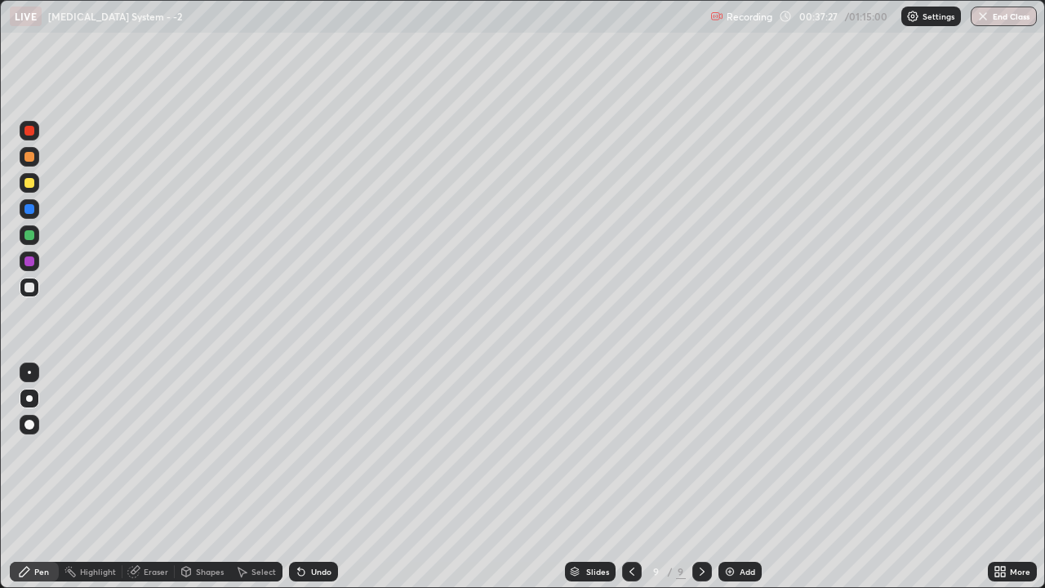
click at [28, 288] on div at bounding box center [29, 288] width 10 height 10
click at [29, 287] on div at bounding box center [29, 288] width 10 height 10
click at [38, 281] on div at bounding box center [30, 288] width 20 height 20
click at [32, 287] on div at bounding box center [29, 288] width 10 height 10
click at [29, 260] on div at bounding box center [29, 261] width 10 height 10
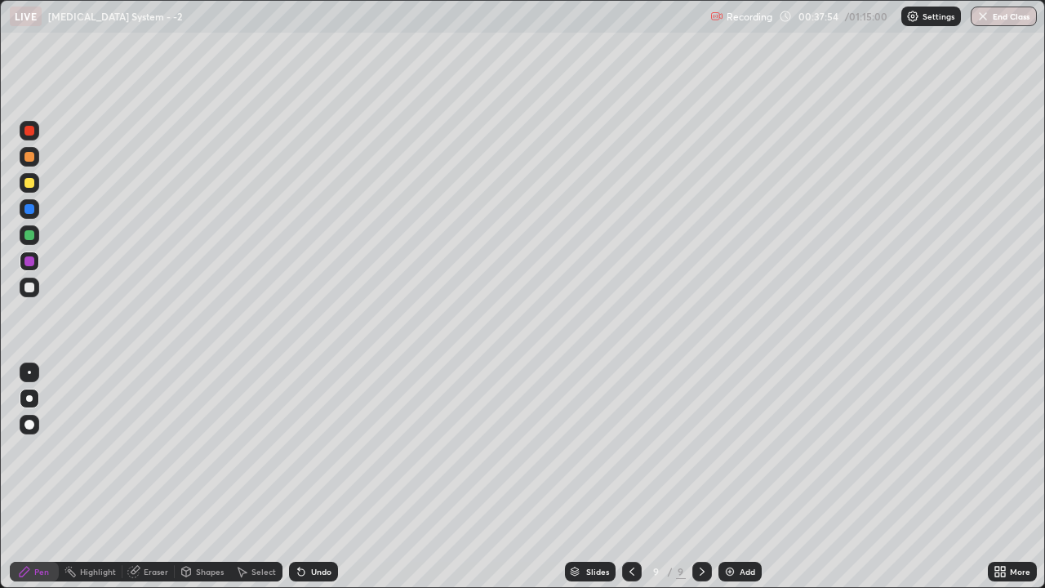
click at [30, 228] on div at bounding box center [30, 235] width 20 height 20
click at [30, 207] on div at bounding box center [29, 209] width 10 height 10
click at [33, 156] on div at bounding box center [29, 157] width 10 height 10
click at [33, 180] on div at bounding box center [29, 183] width 10 height 10
click at [33, 212] on div at bounding box center [29, 209] width 10 height 10
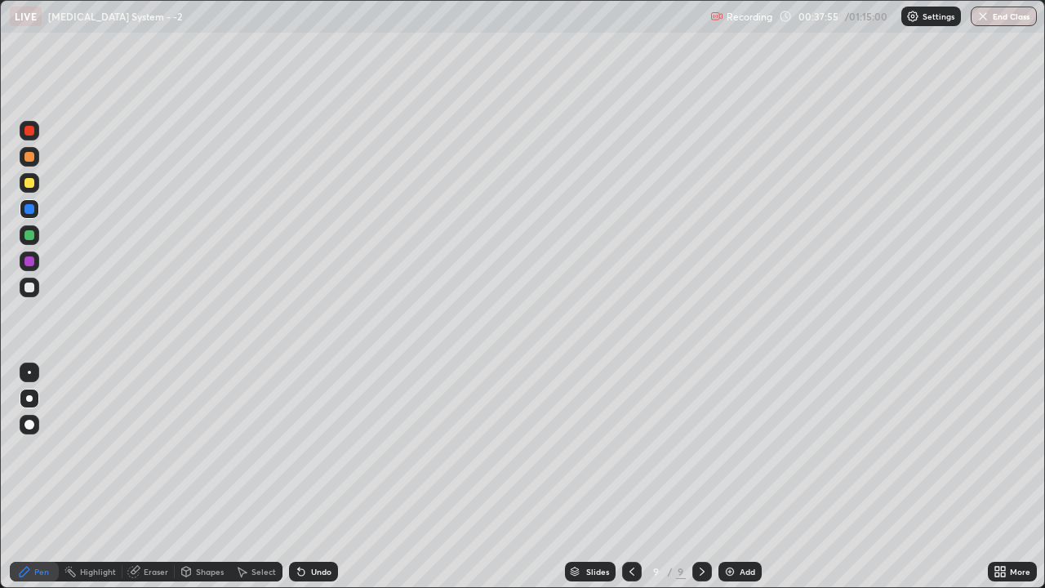
click at [30, 235] on div at bounding box center [29, 235] width 10 height 10
click at [34, 254] on div at bounding box center [30, 261] width 20 height 20
click at [29, 286] on div at bounding box center [29, 288] width 10 height 10
click at [29, 288] on div at bounding box center [29, 288] width 10 height 10
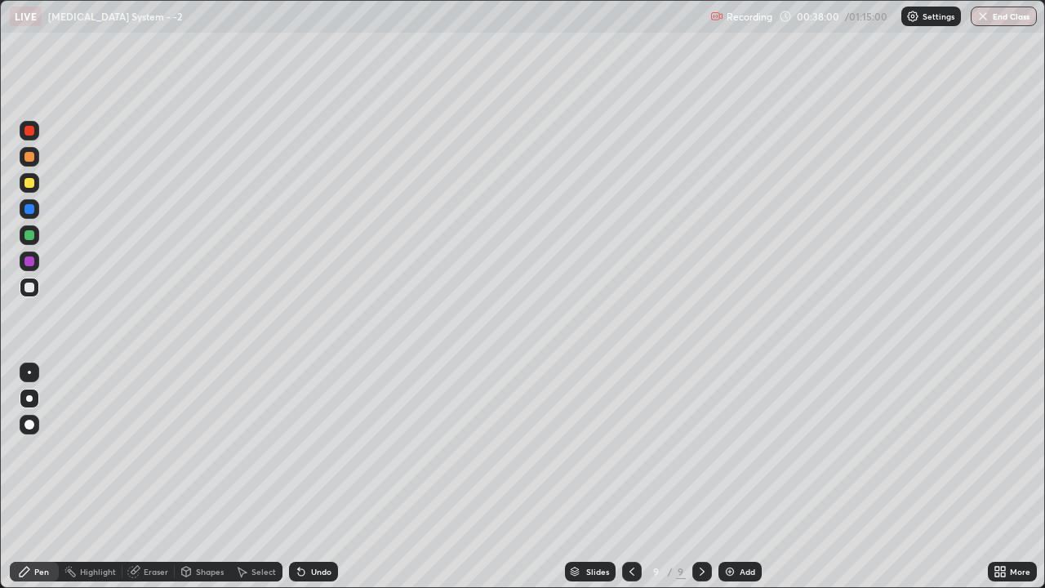
click at [25, 286] on div at bounding box center [29, 288] width 10 height 10
click at [313, 449] on div "Undo" at bounding box center [321, 571] width 20 height 8
click at [312, 449] on div "Undo" at bounding box center [321, 571] width 20 height 8
click at [314, 449] on div "Undo" at bounding box center [321, 571] width 20 height 8
click at [319, 449] on div "Undo" at bounding box center [321, 571] width 20 height 8
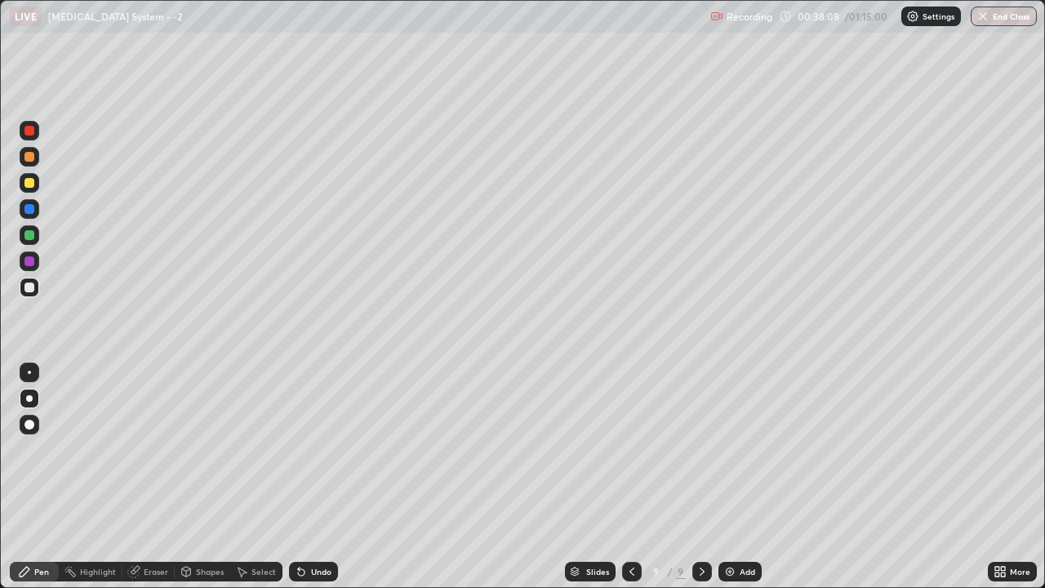
click at [29, 288] on div at bounding box center [29, 288] width 10 height 10
click at [311, 449] on div "Undo" at bounding box center [321, 571] width 20 height 8
click at [314, 449] on div "Undo" at bounding box center [321, 571] width 20 height 8
click at [311, 449] on div "Undo" at bounding box center [321, 571] width 20 height 8
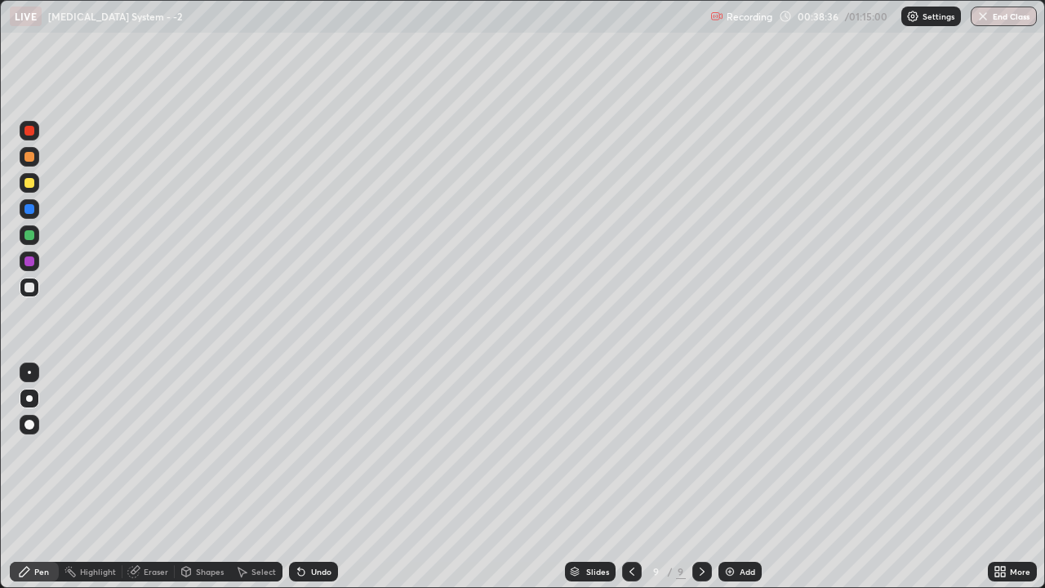
click at [314, 449] on div "Undo" at bounding box center [321, 571] width 20 height 8
click at [28, 287] on div at bounding box center [29, 288] width 10 height 10
click at [700, 449] on div at bounding box center [702, 572] width 20 height 20
click at [701, 449] on icon at bounding box center [702, 571] width 13 height 13
click at [748, 449] on div "Add" at bounding box center [748, 571] width 16 height 8
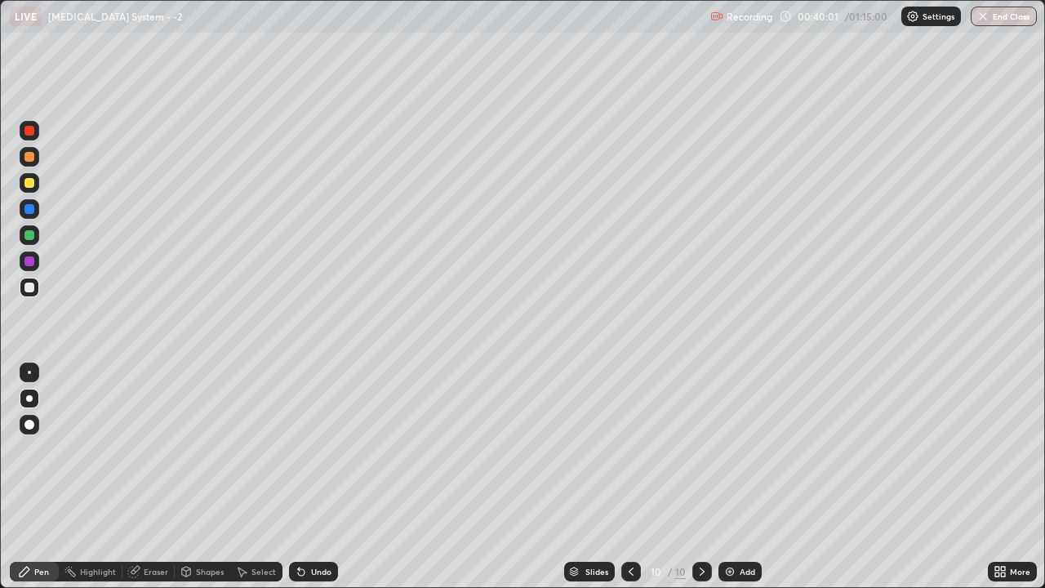
click at [29, 284] on div at bounding box center [29, 288] width 10 height 10
click at [20, 287] on div at bounding box center [30, 288] width 20 height 20
click at [22, 157] on div at bounding box center [30, 157] width 20 height 20
click at [20, 283] on div at bounding box center [30, 288] width 20 height 20
click at [32, 291] on div at bounding box center [29, 288] width 10 height 10
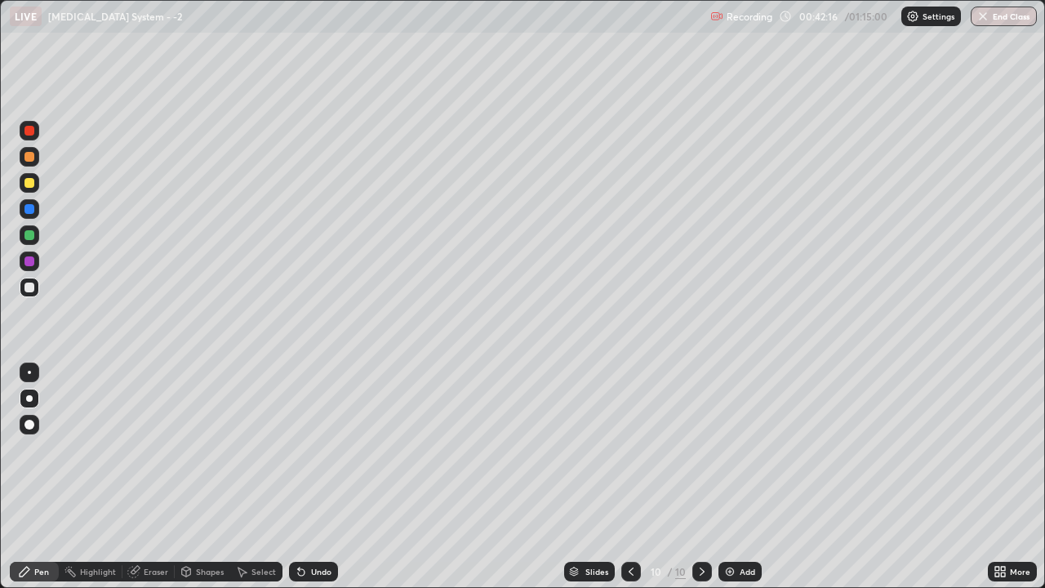
click at [29, 288] on div at bounding box center [29, 288] width 10 height 10
click at [28, 288] on div at bounding box center [29, 288] width 10 height 10
click at [318, 449] on div "Undo" at bounding box center [321, 571] width 20 height 8
click at [335, 449] on div "Undo" at bounding box center [313, 572] width 49 height 20
click at [38, 286] on div at bounding box center [30, 288] width 20 height 20
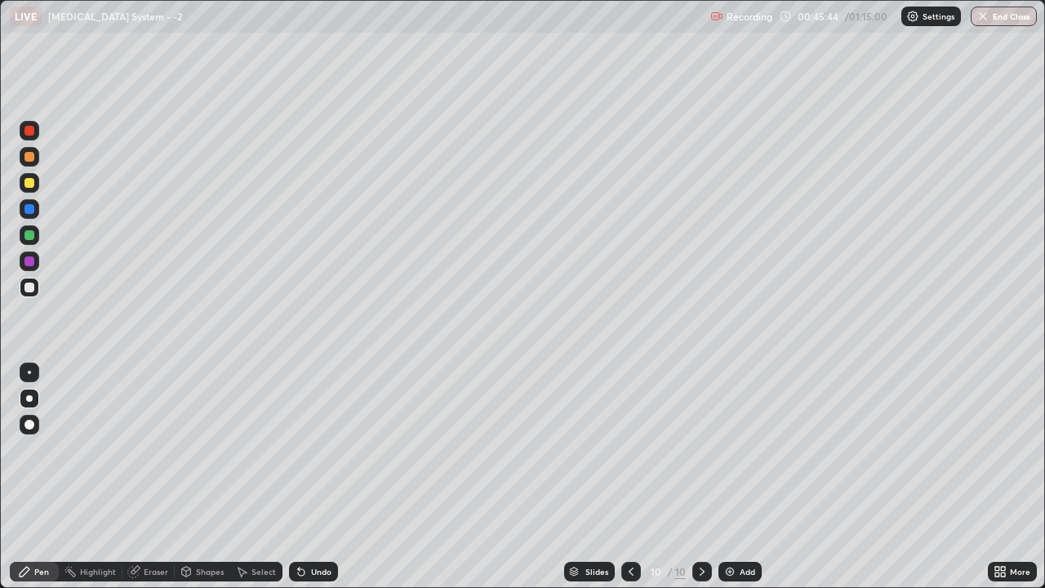
click at [158, 449] on div "Eraser" at bounding box center [156, 571] width 24 height 8
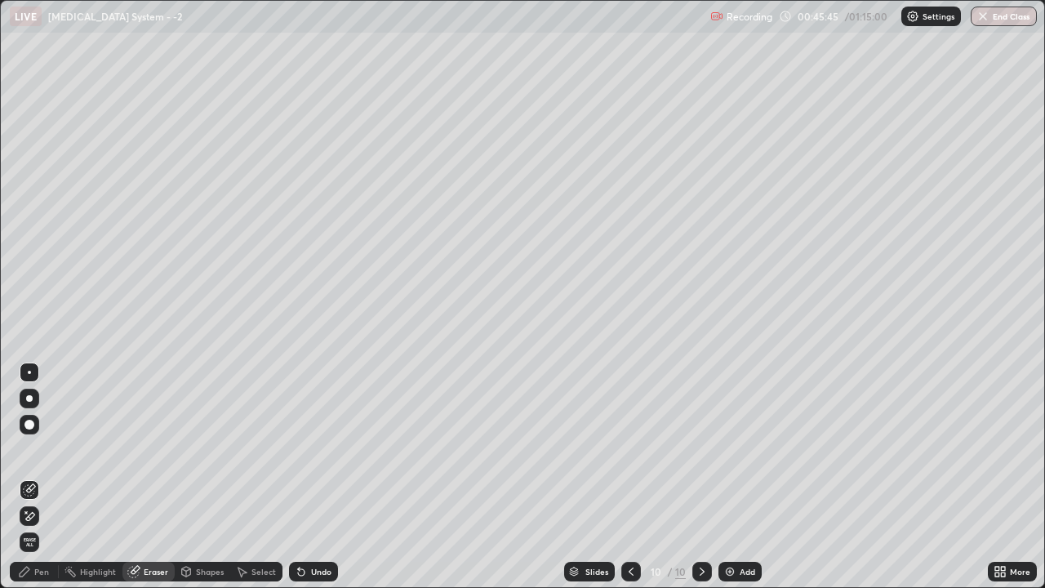
click at [36, 449] on div "Pen" at bounding box center [41, 571] width 15 height 8
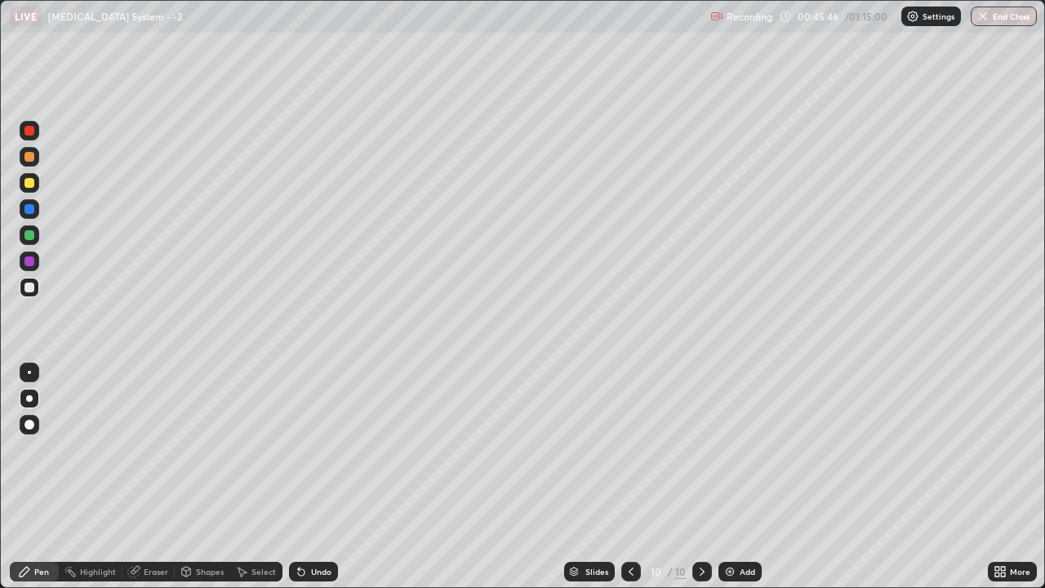
click at [33, 293] on div at bounding box center [30, 288] width 20 height 20
click at [33, 291] on div at bounding box center [29, 288] width 10 height 10
click at [23, 296] on div at bounding box center [30, 288] width 20 height 20
click at [33, 288] on div at bounding box center [29, 288] width 10 height 10
click at [701, 449] on icon at bounding box center [702, 571] width 13 height 13
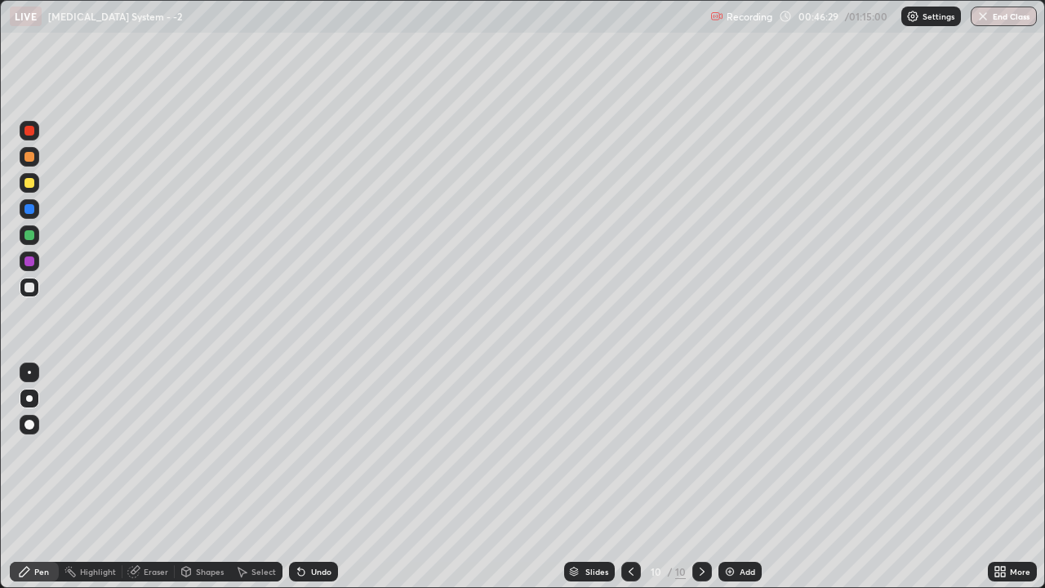
click at [748, 449] on div "Add" at bounding box center [748, 571] width 16 height 8
click at [28, 293] on div at bounding box center [30, 288] width 20 height 20
click at [29, 291] on div at bounding box center [29, 288] width 10 height 10
click at [630, 449] on icon at bounding box center [632, 571] width 5 height 8
click at [705, 449] on icon at bounding box center [702, 571] width 13 height 13
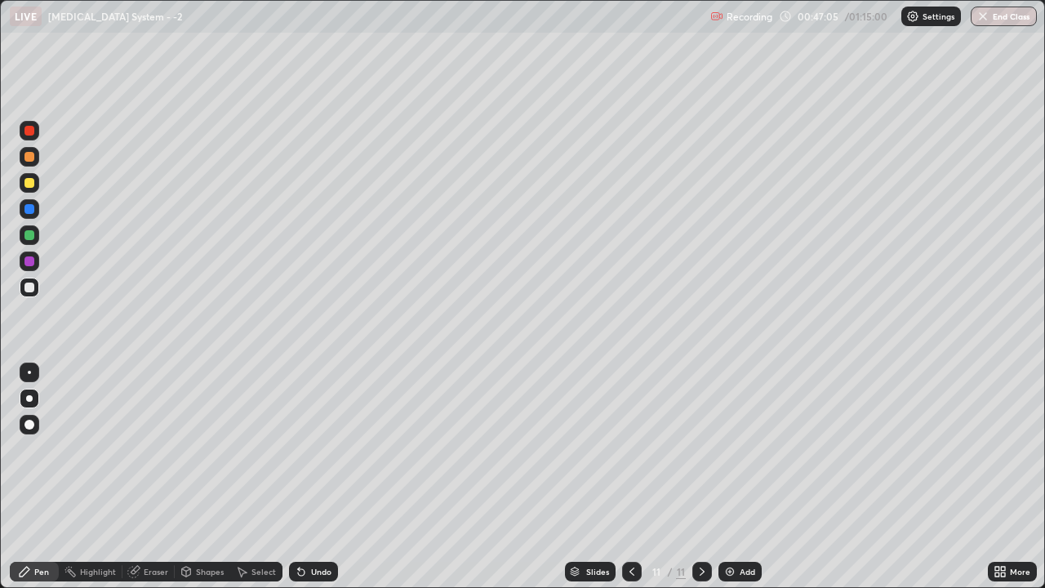
click at [37, 283] on div at bounding box center [30, 288] width 20 height 20
click at [20, 291] on div at bounding box center [30, 288] width 20 height 20
click at [29, 288] on div at bounding box center [29, 288] width 10 height 10
click at [26, 154] on div at bounding box center [29, 157] width 10 height 10
click at [29, 236] on div at bounding box center [29, 235] width 10 height 10
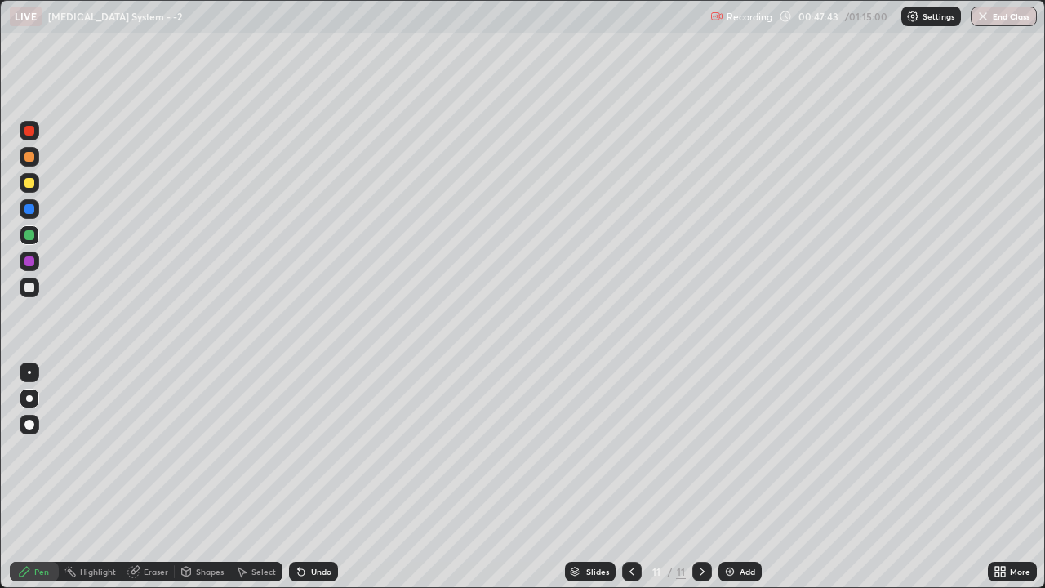
click at [20, 233] on div at bounding box center [30, 235] width 20 height 20
click at [31, 184] on div at bounding box center [29, 183] width 10 height 10
click at [29, 289] on div at bounding box center [29, 288] width 10 height 10
click at [36, 131] on div at bounding box center [30, 131] width 20 height 20
click at [31, 294] on div at bounding box center [30, 288] width 20 height 20
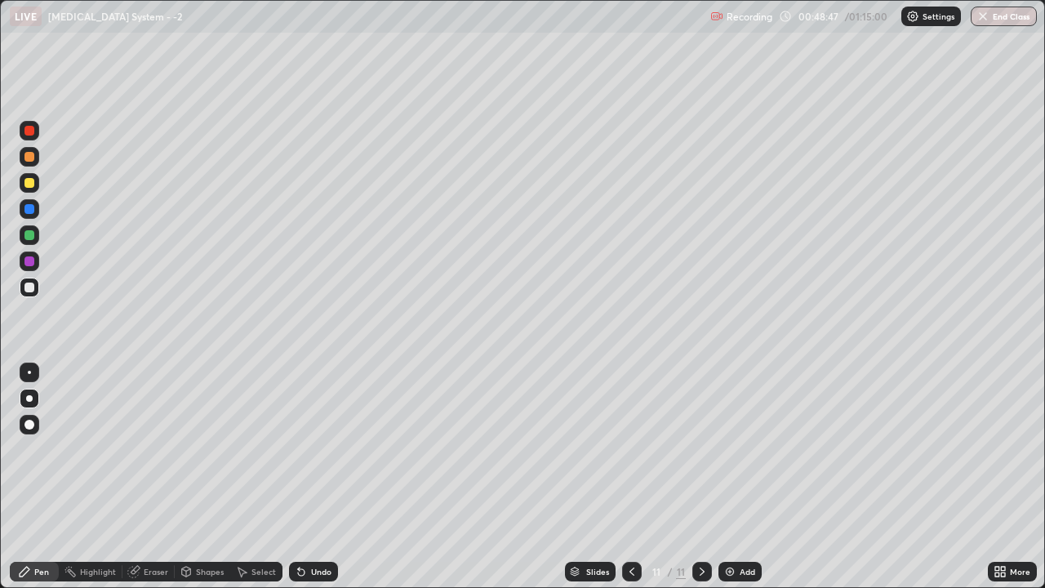
click at [24, 290] on div at bounding box center [29, 288] width 10 height 10
click at [26, 158] on div at bounding box center [29, 157] width 10 height 10
click at [29, 260] on div at bounding box center [29, 261] width 10 height 10
click at [20, 283] on div at bounding box center [30, 288] width 20 height 20
click at [26, 288] on div at bounding box center [29, 288] width 10 height 10
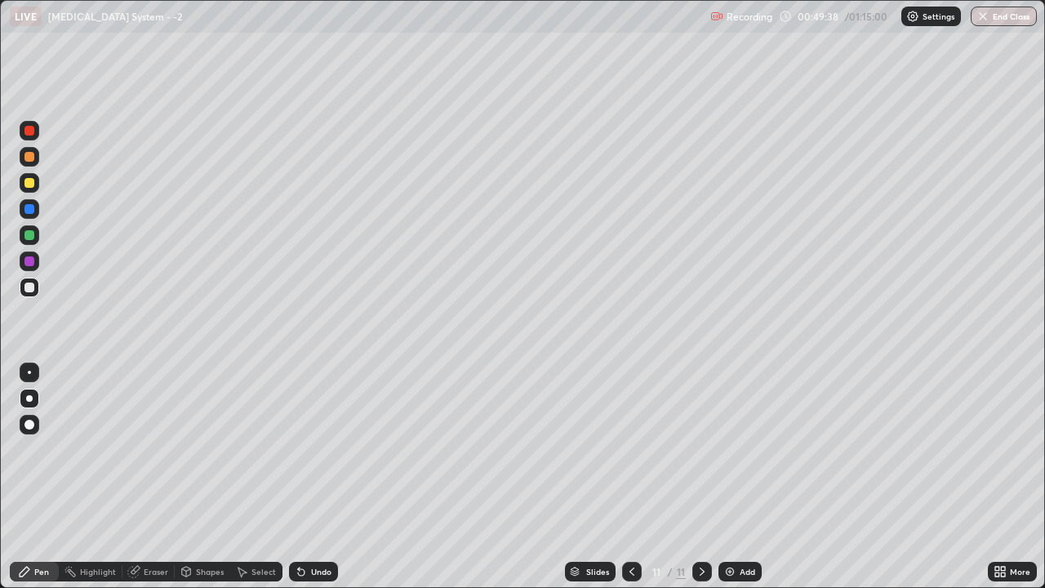
click at [21, 287] on div at bounding box center [30, 288] width 20 height 20
click at [311, 449] on div "Undo" at bounding box center [321, 571] width 20 height 8
click at [314, 449] on div "Undo" at bounding box center [321, 571] width 20 height 8
click at [313, 449] on div "Undo" at bounding box center [313, 572] width 49 height 20
click at [312, 449] on div "Undo" at bounding box center [321, 571] width 20 height 8
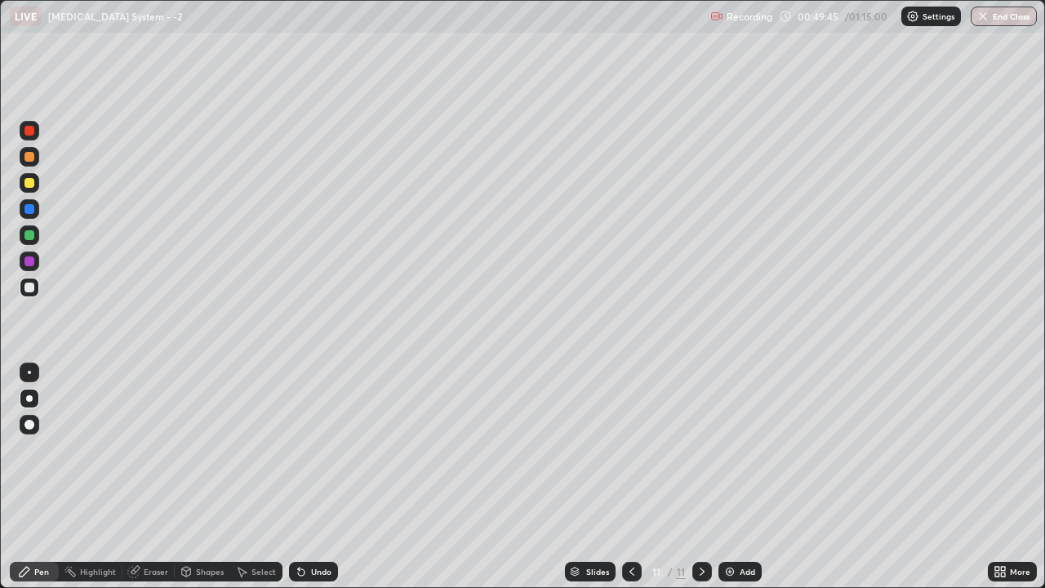
click at [314, 449] on div "Undo" at bounding box center [321, 571] width 20 height 8
click at [313, 449] on div "Undo" at bounding box center [321, 571] width 20 height 8
click at [325, 449] on div "Undo" at bounding box center [321, 571] width 20 height 8
click at [323, 449] on div "Undo" at bounding box center [313, 572] width 49 height 20
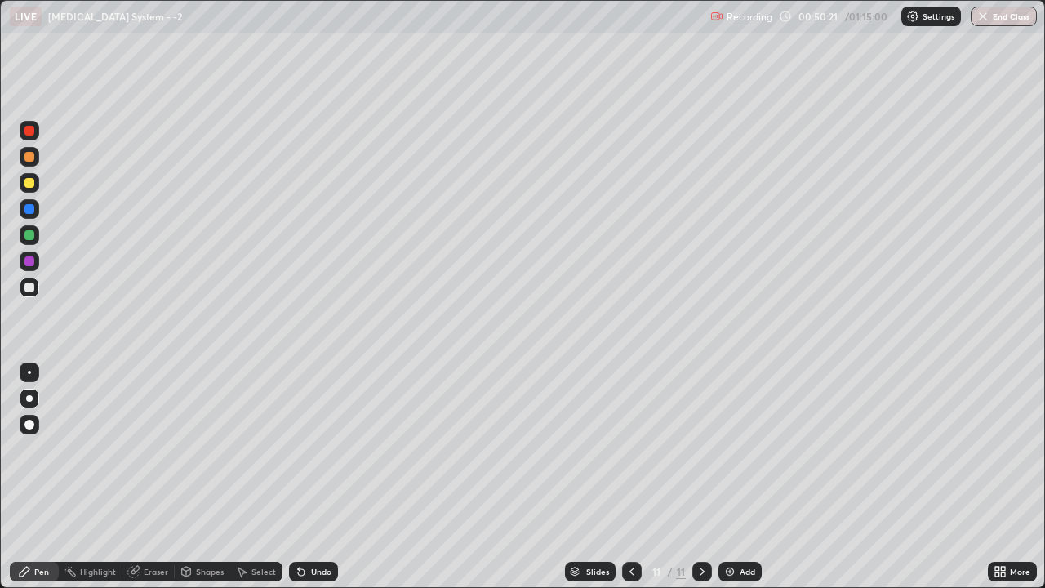
click at [29, 286] on div at bounding box center [29, 288] width 10 height 10
click at [26, 287] on div at bounding box center [29, 288] width 10 height 10
click at [29, 287] on div at bounding box center [29, 288] width 10 height 10
click at [632, 449] on icon at bounding box center [631, 571] width 13 height 13
click at [700, 449] on icon at bounding box center [702, 571] width 5 height 8
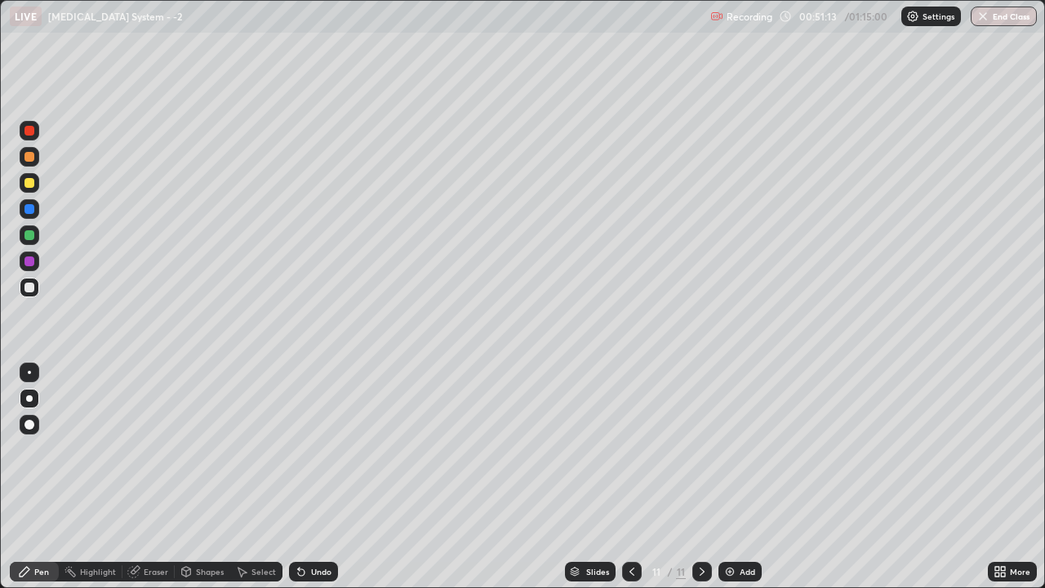
click at [30, 186] on div at bounding box center [29, 183] width 10 height 10
click at [630, 449] on icon at bounding box center [632, 571] width 5 height 8
click at [701, 449] on icon at bounding box center [702, 571] width 13 height 13
click at [737, 449] on div "Add" at bounding box center [740, 572] width 43 height 20
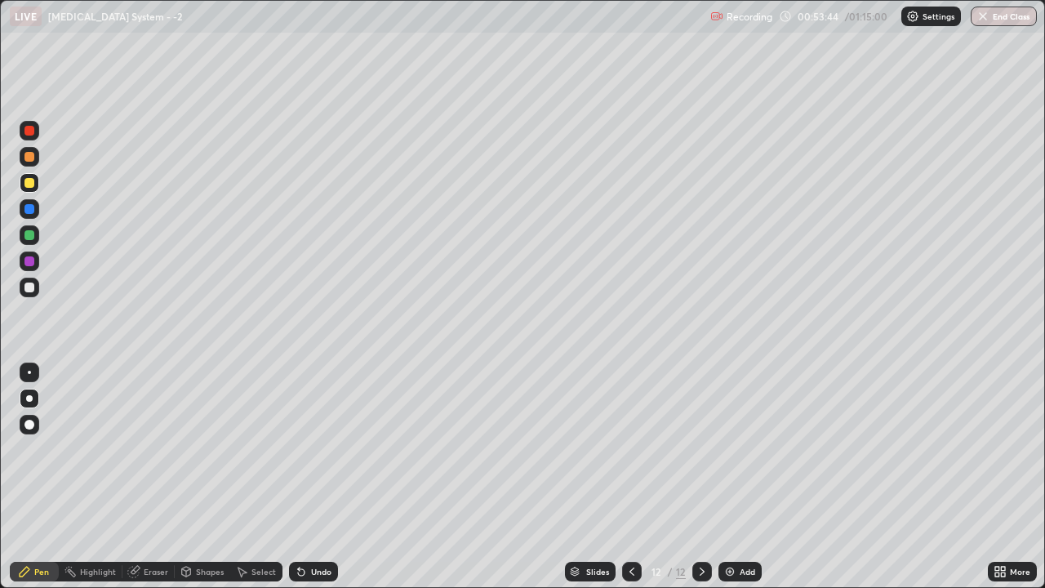
click at [29, 288] on div at bounding box center [29, 288] width 10 height 10
click at [29, 291] on div at bounding box center [29, 288] width 10 height 10
click at [25, 294] on div at bounding box center [30, 288] width 20 height 20
click at [24, 290] on div at bounding box center [29, 288] width 10 height 10
click at [29, 290] on div at bounding box center [29, 288] width 10 height 10
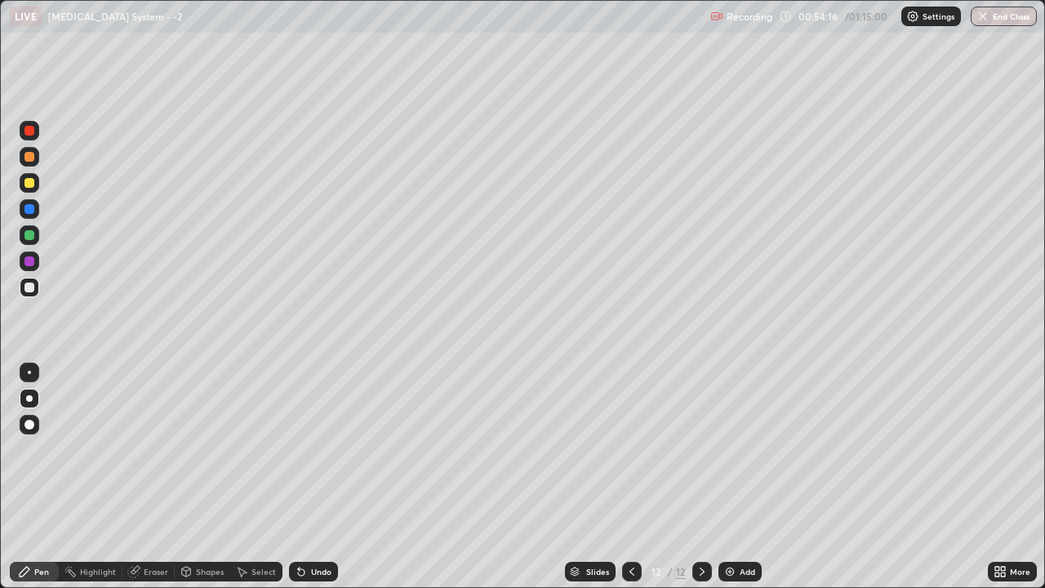
click at [317, 449] on div "Undo" at bounding box center [313, 572] width 49 height 20
click at [318, 449] on div "Undo" at bounding box center [313, 572] width 49 height 20
click at [28, 288] on div at bounding box center [29, 288] width 10 height 10
click at [630, 449] on icon at bounding box center [631, 571] width 13 height 13
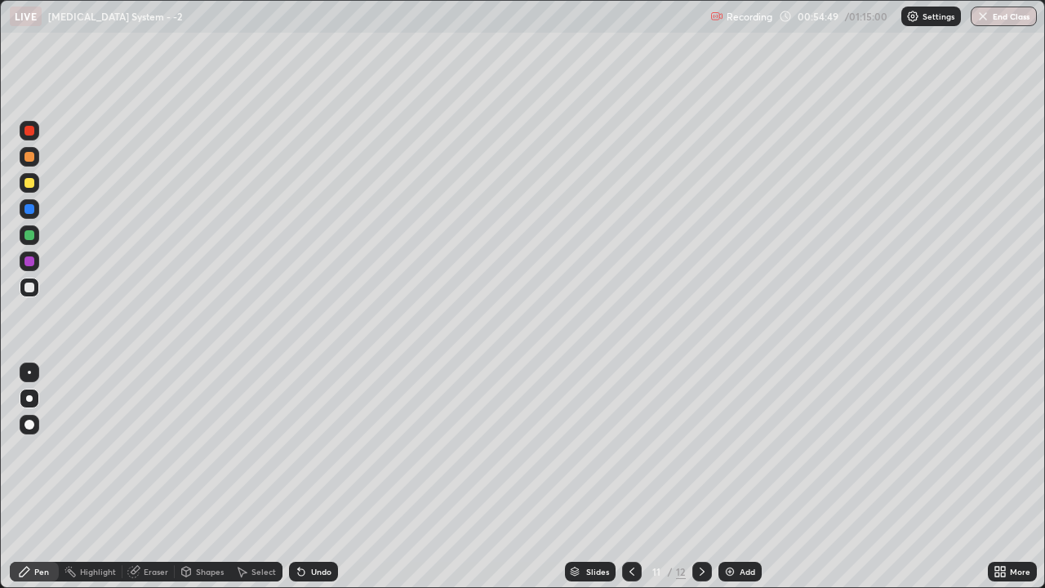
click at [698, 449] on icon at bounding box center [702, 571] width 13 height 13
click at [28, 287] on div at bounding box center [29, 288] width 10 height 10
click at [29, 293] on div at bounding box center [30, 288] width 20 height 20
click at [632, 449] on icon at bounding box center [631, 571] width 13 height 13
click at [701, 449] on icon at bounding box center [702, 571] width 13 height 13
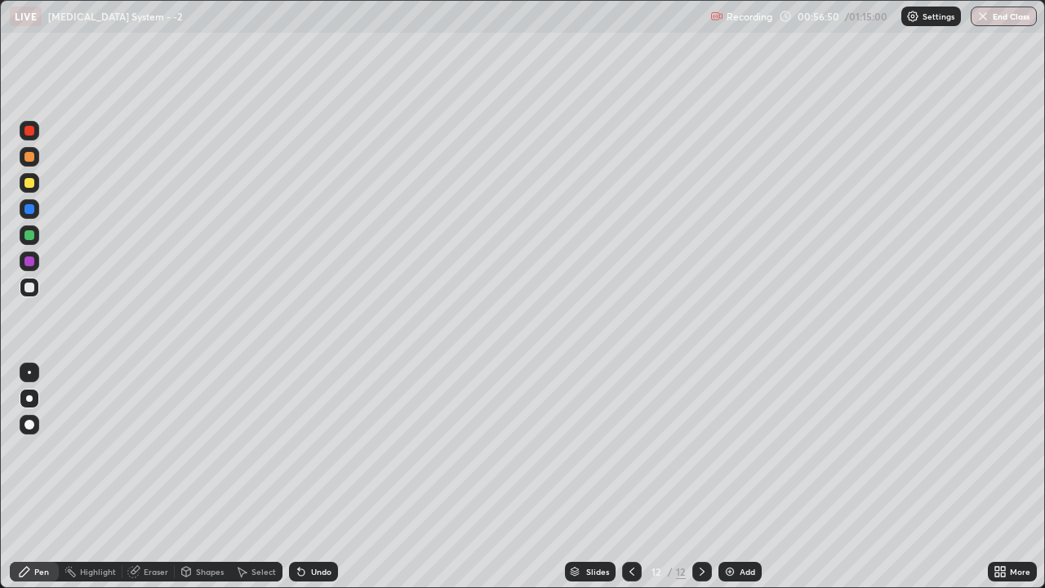
click at [1011, 449] on div "More" at bounding box center [1020, 571] width 20 height 8
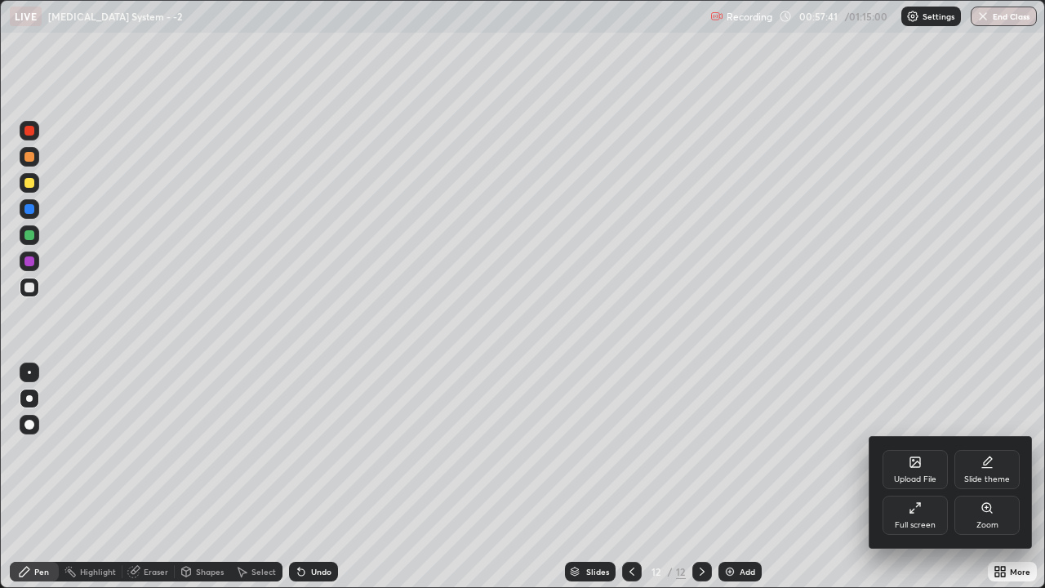
click at [839, 378] on div at bounding box center [522, 294] width 1045 height 588
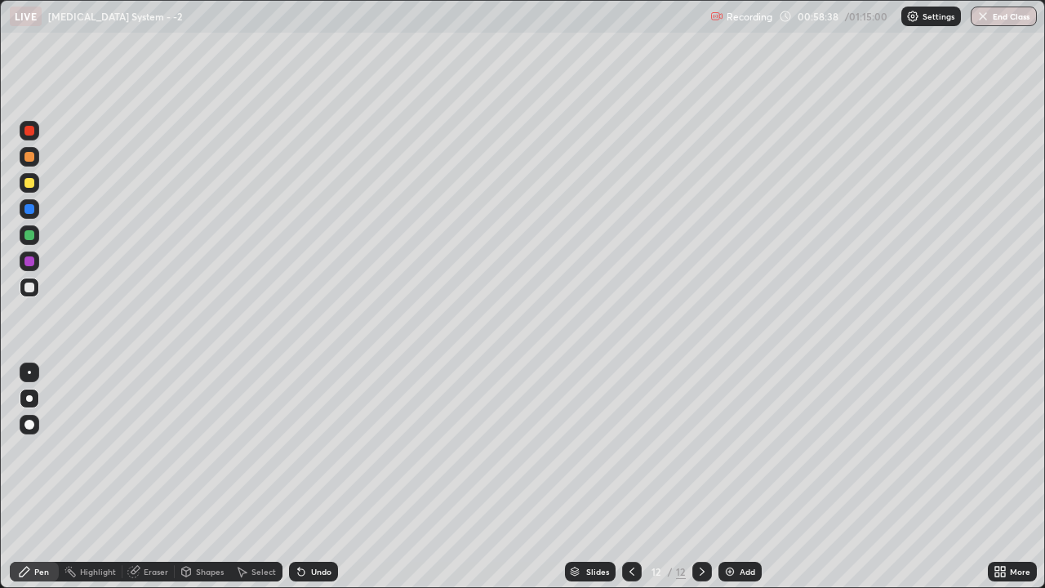
click at [33, 290] on div at bounding box center [29, 288] width 10 height 10
click at [701, 449] on icon at bounding box center [702, 571] width 13 height 13
click at [742, 449] on div "Add" at bounding box center [748, 571] width 16 height 8
click at [29, 288] on div at bounding box center [29, 288] width 10 height 10
click at [322, 449] on div "Undo" at bounding box center [321, 571] width 20 height 8
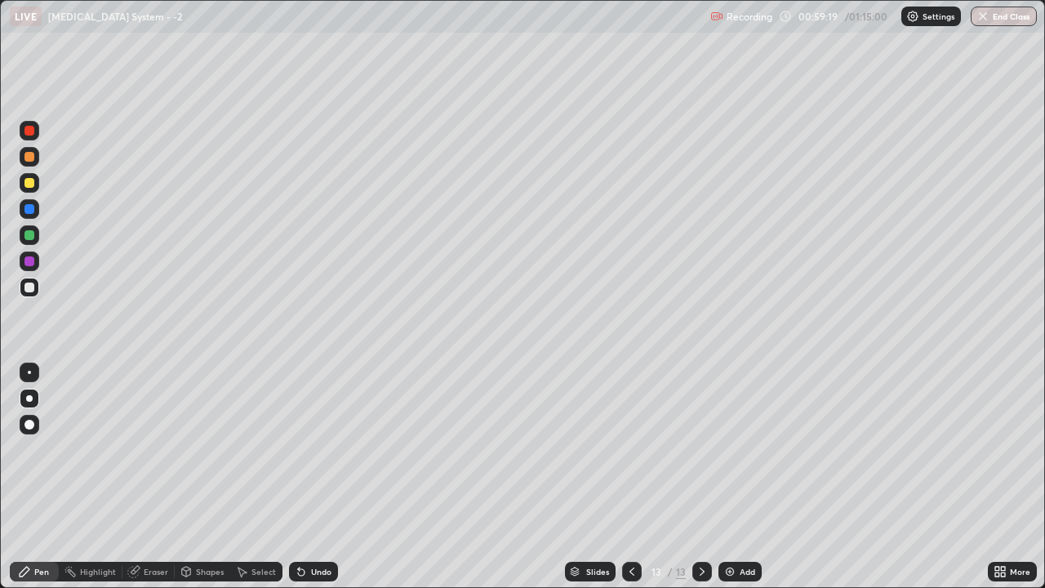
click at [24, 296] on div at bounding box center [30, 288] width 20 height 20
click at [30, 291] on div at bounding box center [29, 288] width 10 height 10
click at [31, 293] on div at bounding box center [30, 288] width 20 height 20
click at [27, 293] on div at bounding box center [30, 288] width 20 height 20
click at [28, 287] on div at bounding box center [29, 288] width 10 height 10
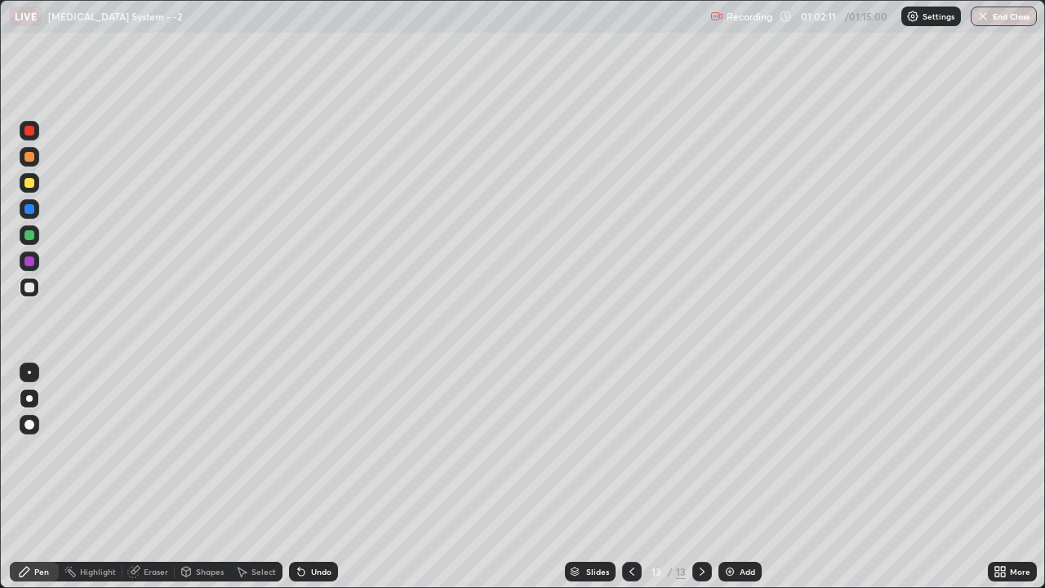
click at [23, 287] on div at bounding box center [30, 288] width 20 height 20
click at [630, 449] on icon at bounding box center [631, 571] width 13 height 13
click at [701, 449] on icon at bounding box center [702, 571] width 13 height 13
click at [702, 449] on icon at bounding box center [702, 571] width 13 height 13
click at [752, 449] on div "Add" at bounding box center [740, 572] width 43 height 20
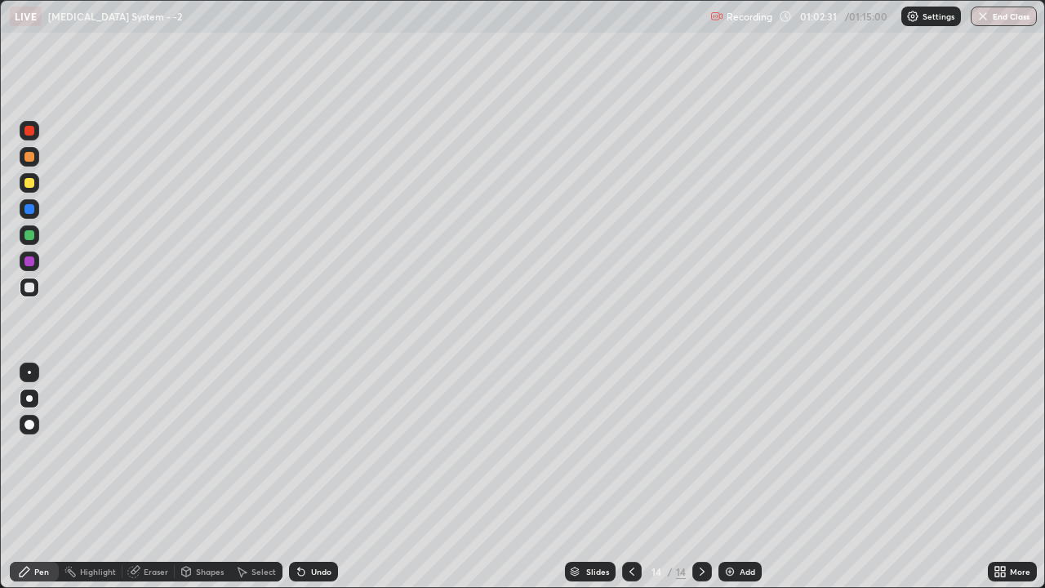
click at [28, 295] on div at bounding box center [30, 288] width 20 height 20
click at [28, 133] on div at bounding box center [29, 131] width 10 height 10
click at [31, 287] on div at bounding box center [29, 288] width 10 height 10
click at [20, 285] on div at bounding box center [30, 288] width 20 height 20
click at [33, 291] on div at bounding box center [30, 288] width 20 height 20
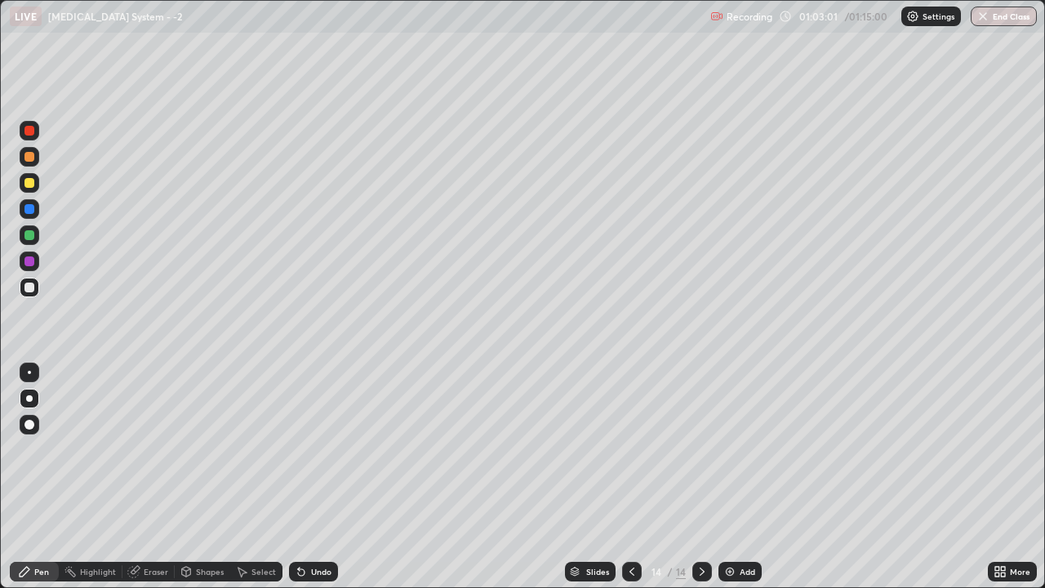
click at [322, 449] on div "Undo" at bounding box center [321, 571] width 20 height 8
click at [318, 449] on div "Undo" at bounding box center [321, 571] width 20 height 8
click at [320, 449] on div "Undo" at bounding box center [321, 571] width 20 height 8
click at [321, 449] on div "Undo" at bounding box center [321, 571] width 20 height 8
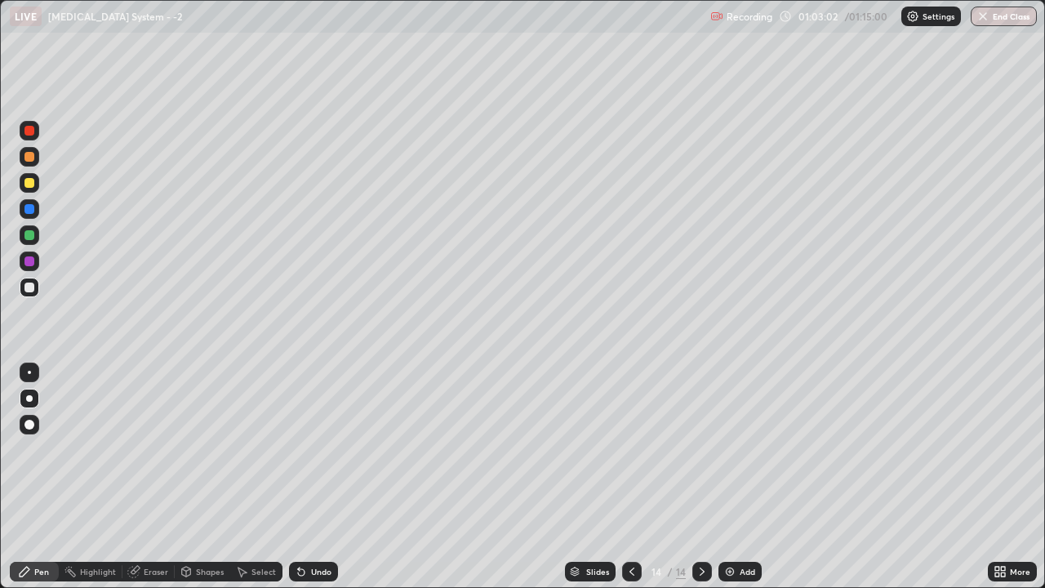
click at [319, 449] on div "Undo" at bounding box center [321, 571] width 20 height 8
click at [319, 449] on div "Undo" at bounding box center [313, 572] width 49 height 20
click at [316, 449] on div "Undo" at bounding box center [313, 572] width 49 height 20
click at [328, 449] on div "Undo" at bounding box center [313, 572] width 49 height 20
click at [330, 449] on div "Undo" at bounding box center [313, 572] width 49 height 20
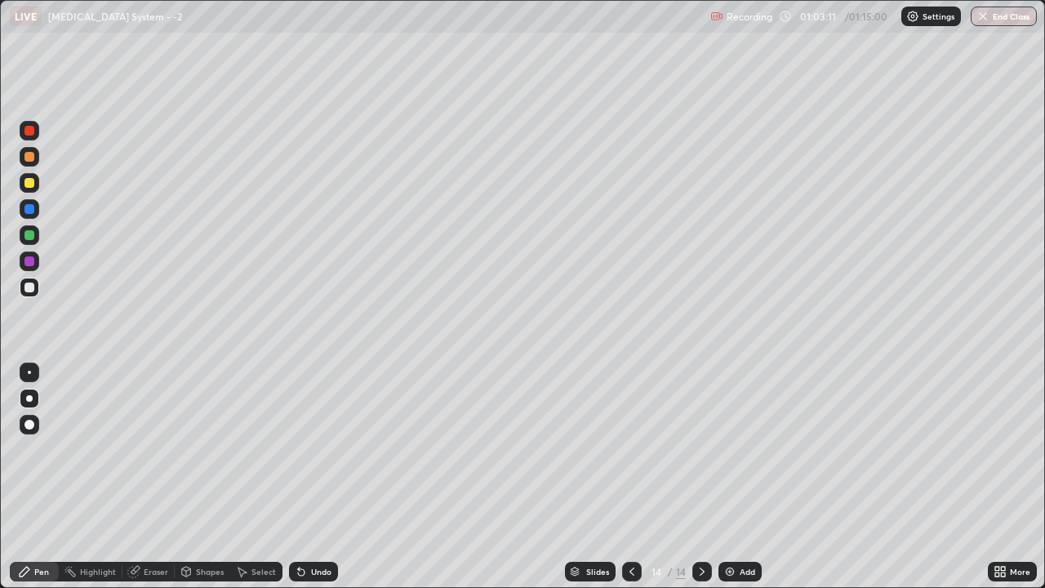
click at [25, 288] on div at bounding box center [29, 288] width 10 height 10
click at [33, 288] on div at bounding box center [29, 288] width 10 height 10
click at [24, 295] on div at bounding box center [30, 288] width 20 height 20
click at [28, 296] on div at bounding box center [30, 288] width 20 height 20
click at [28, 287] on div at bounding box center [29, 288] width 10 height 10
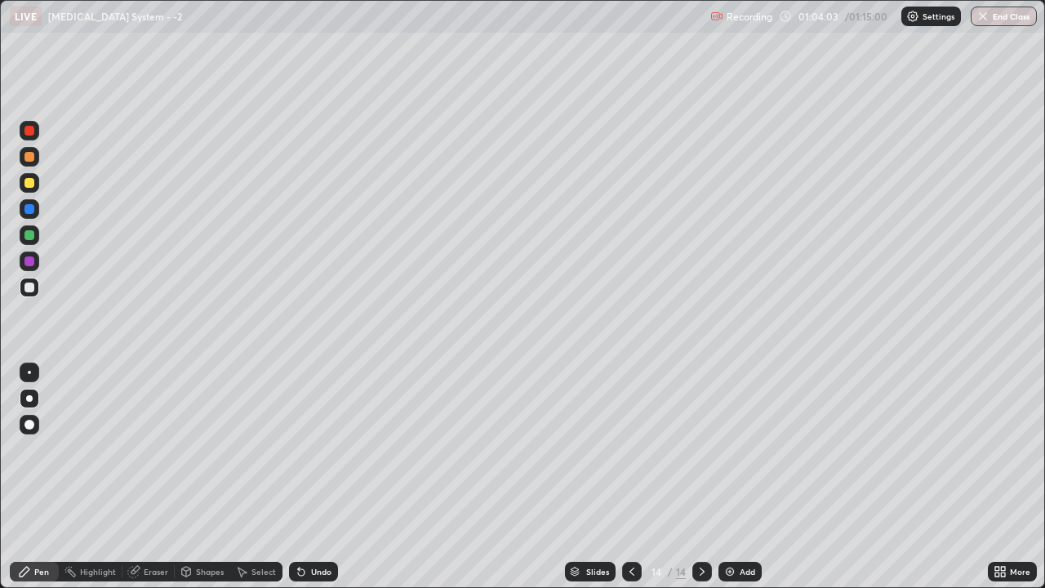
click at [29, 294] on div at bounding box center [30, 288] width 20 height 20
click at [29, 291] on div at bounding box center [29, 288] width 10 height 10
click at [32, 291] on div at bounding box center [29, 288] width 10 height 10
click at [314, 449] on div "Undo" at bounding box center [321, 571] width 20 height 8
click at [318, 449] on div "Undo" at bounding box center [321, 571] width 20 height 8
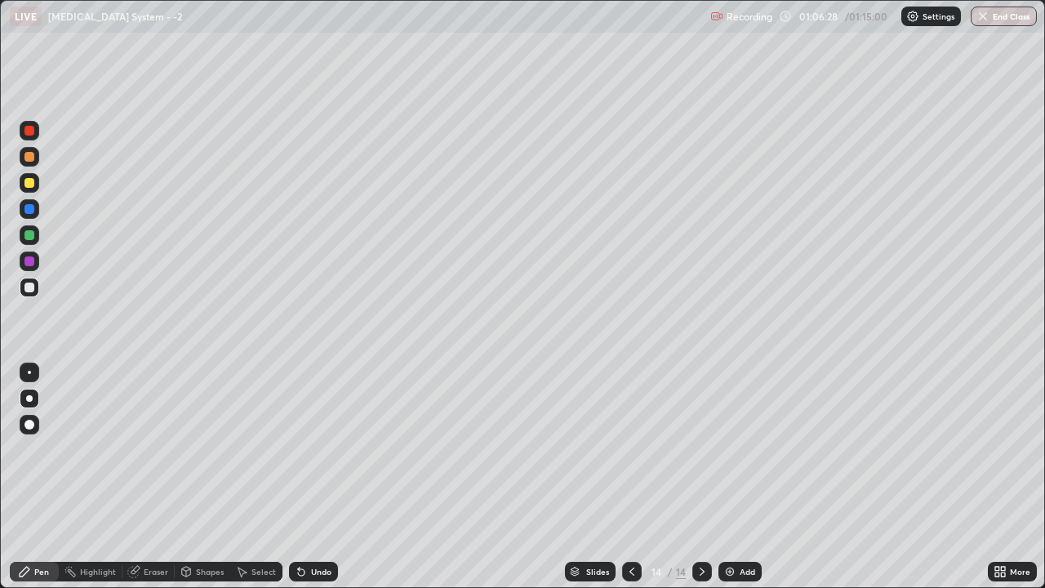
click at [22, 287] on div at bounding box center [30, 288] width 20 height 20
click at [701, 449] on icon at bounding box center [702, 571] width 13 height 13
click at [733, 449] on img at bounding box center [729, 571] width 13 height 13
click at [29, 158] on div at bounding box center [29, 157] width 10 height 10
click at [1005, 13] on button "End Class" at bounding box center [1004, 17] width 65 height 20
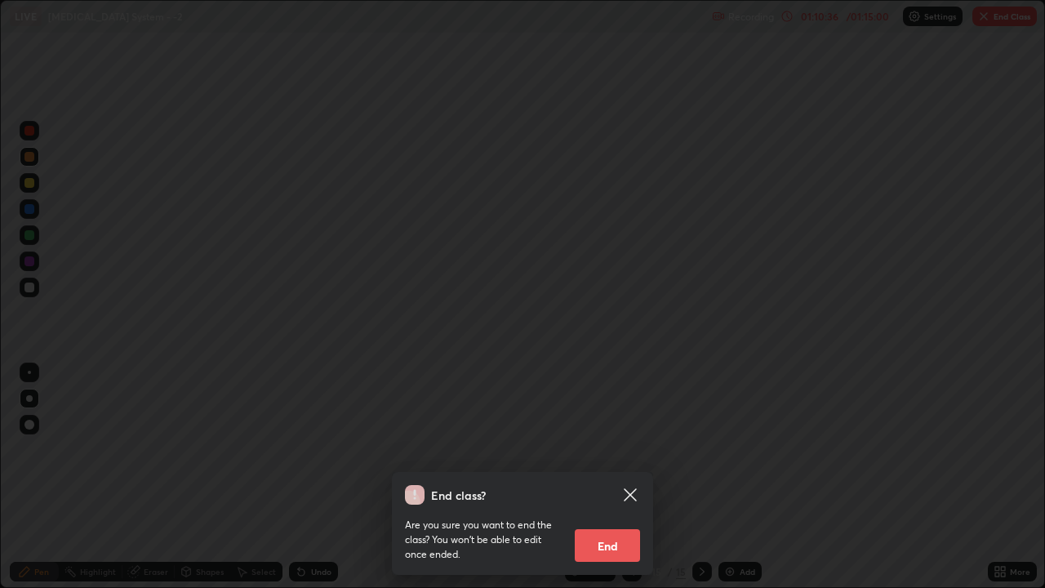
click at [616, 449] on button "End" at bounding box center [607, 545] width 65 height 33
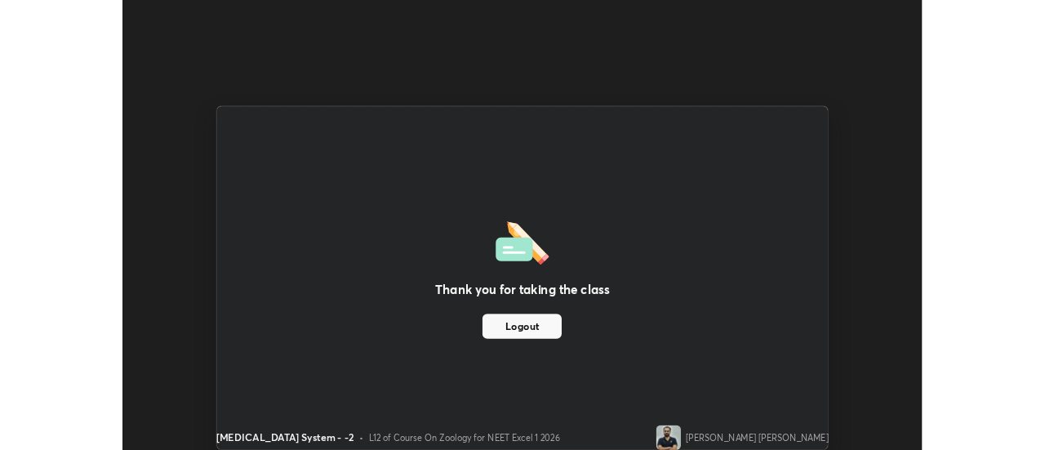
scroll to position [81202, 80607]
